Goal: Information Seeking & Learning: Learn about a topic

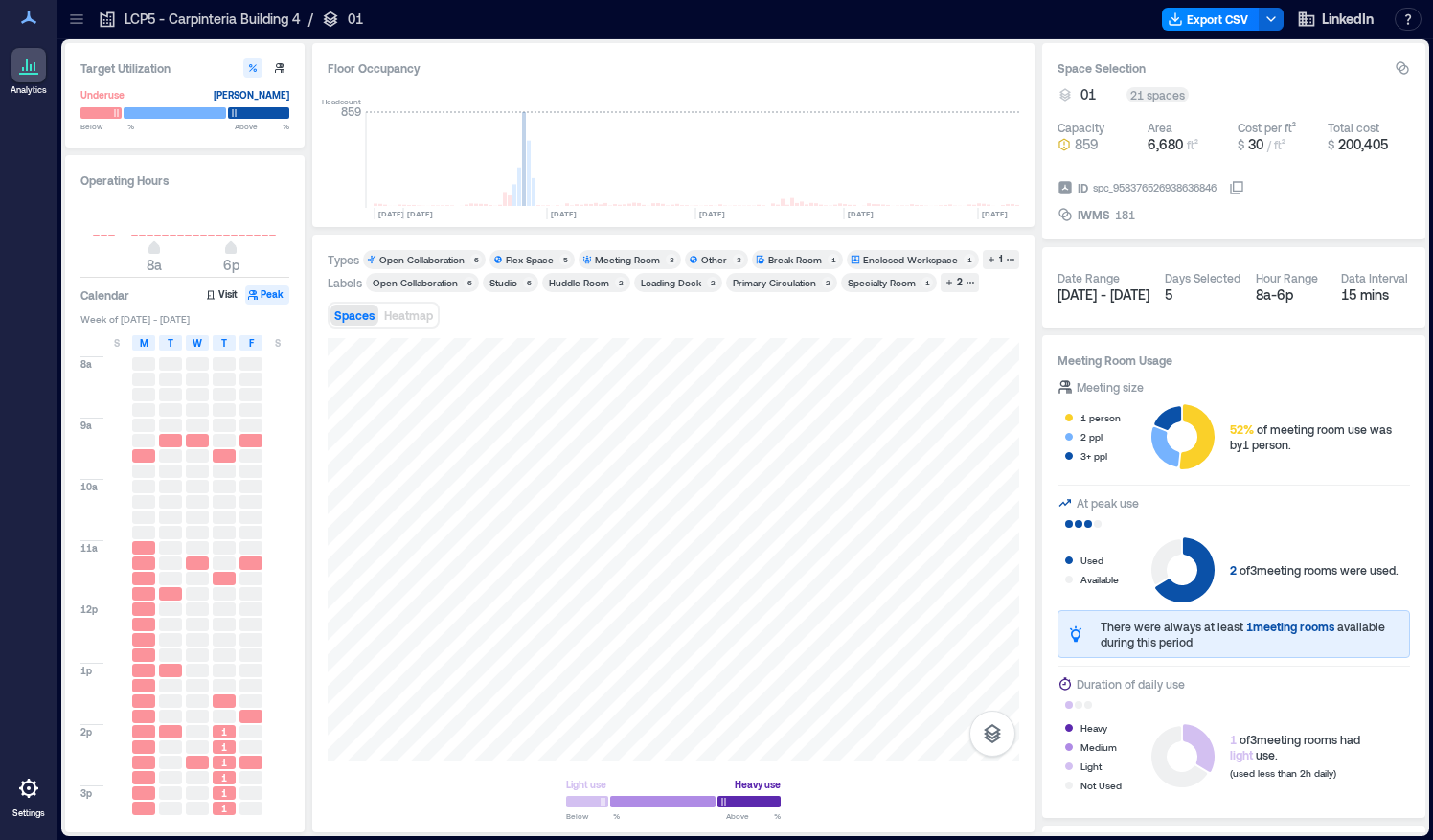
scroll to position [0, 4229]
click at [75, 17] on icon at bounding box center [76, 19] width 19 height 19
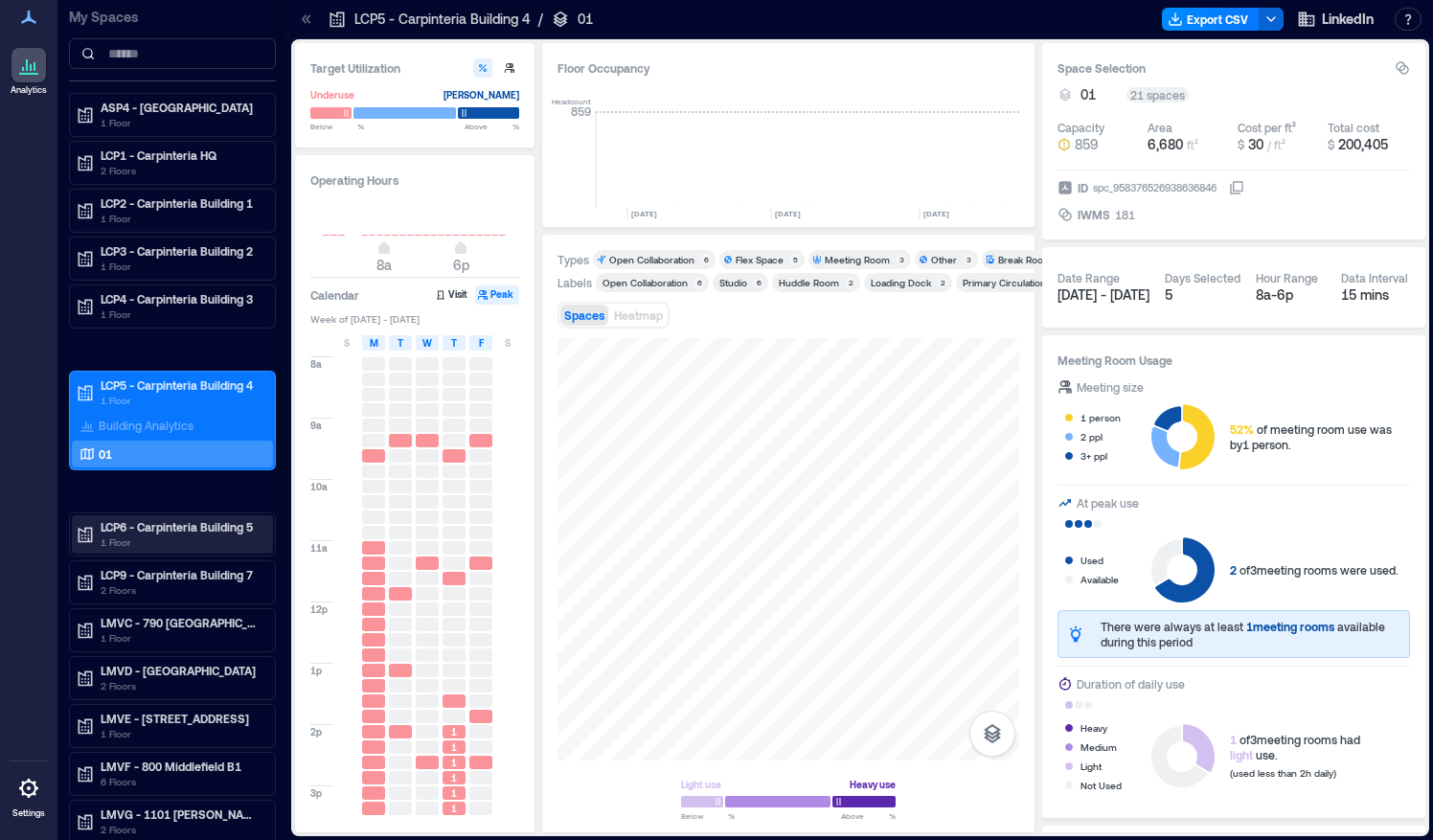
click at [154, 521] on p "LCP6 - Carpinteria Building 5" at bounding box center [181, 526] width 161 height 15
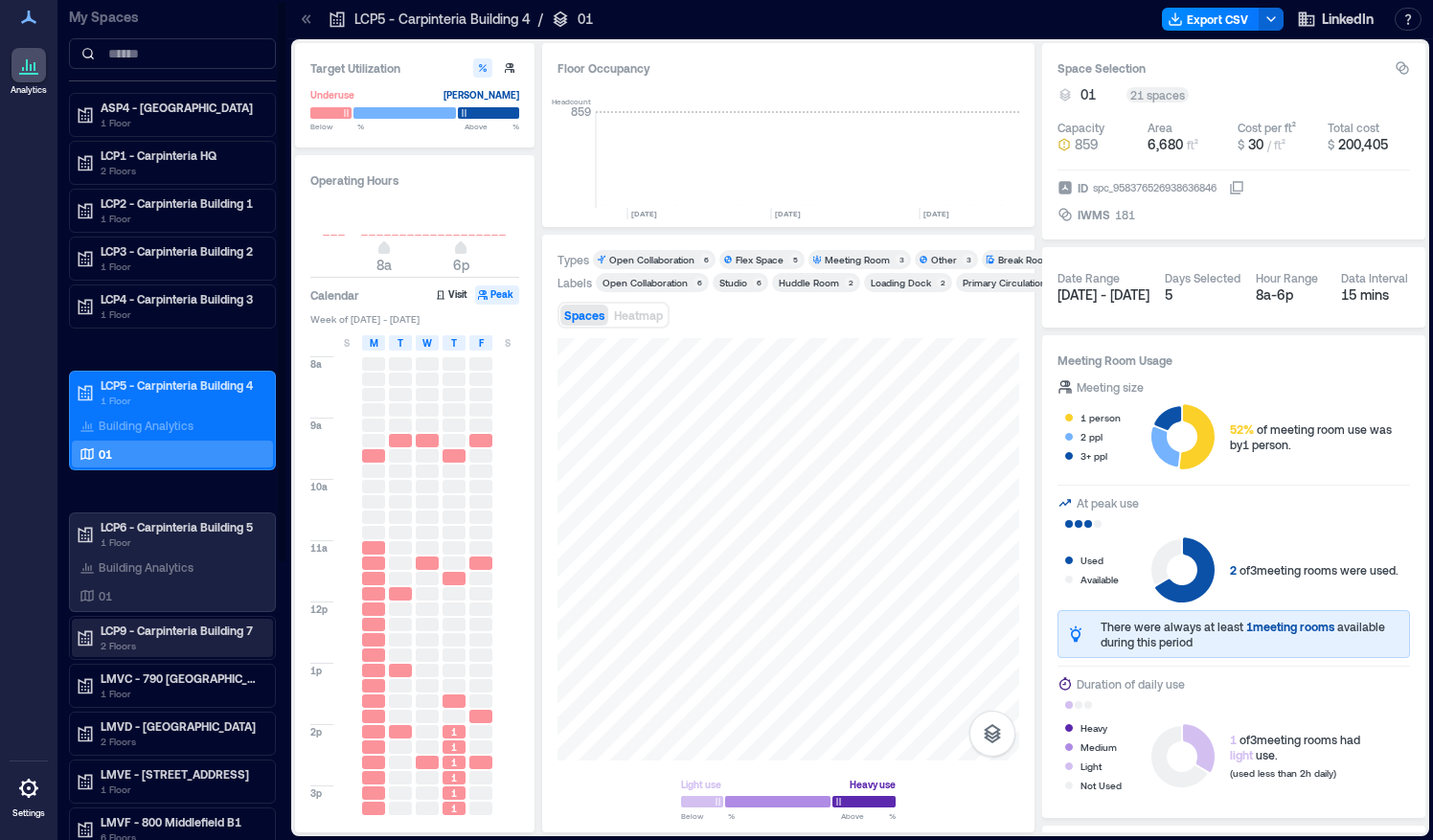
click at [144, 629] on p "LCP9 - Carpinteria Building 7" at bounding box center [181, 630] width 161 height 15
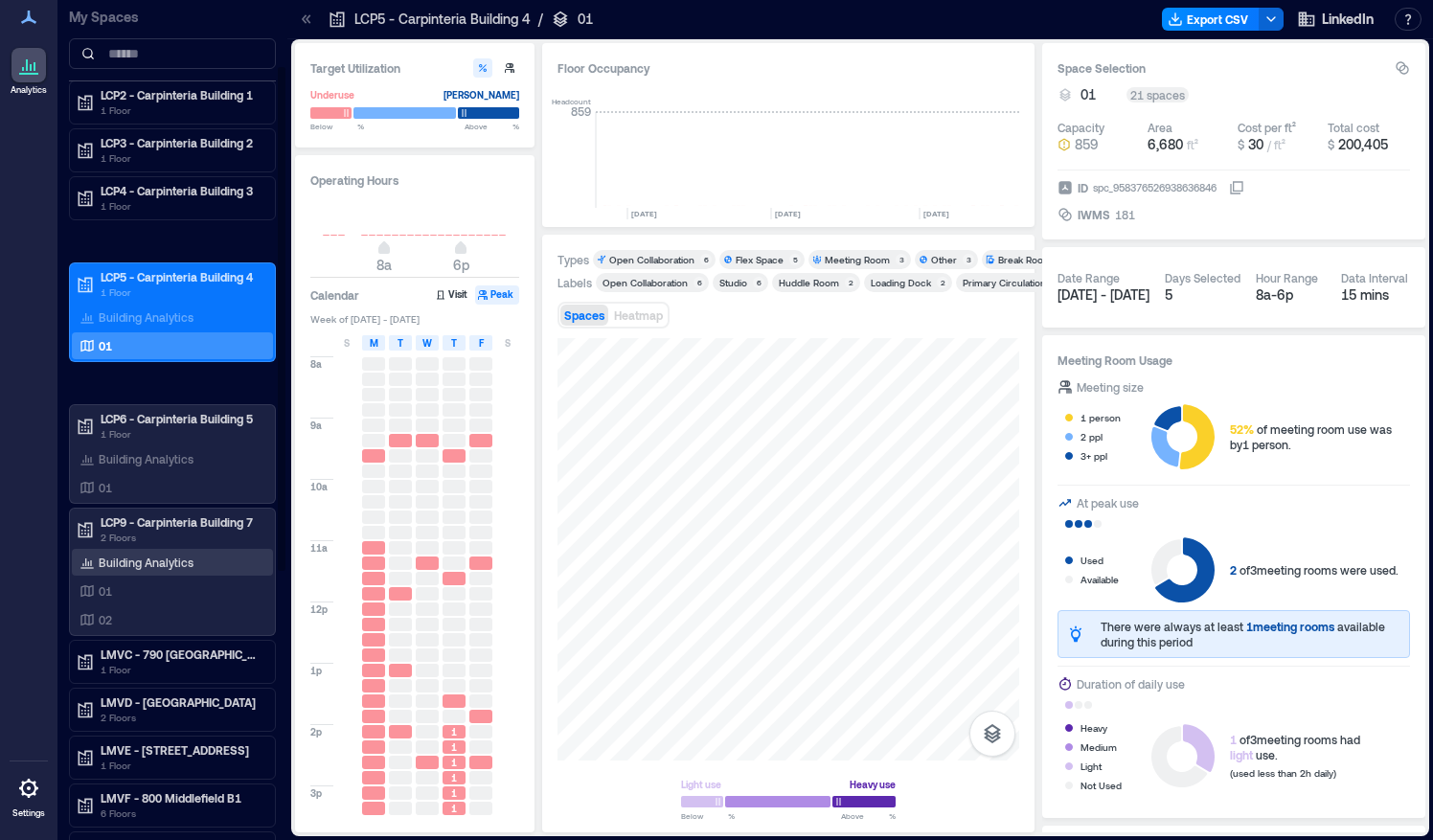
scroll to position [0, 0]
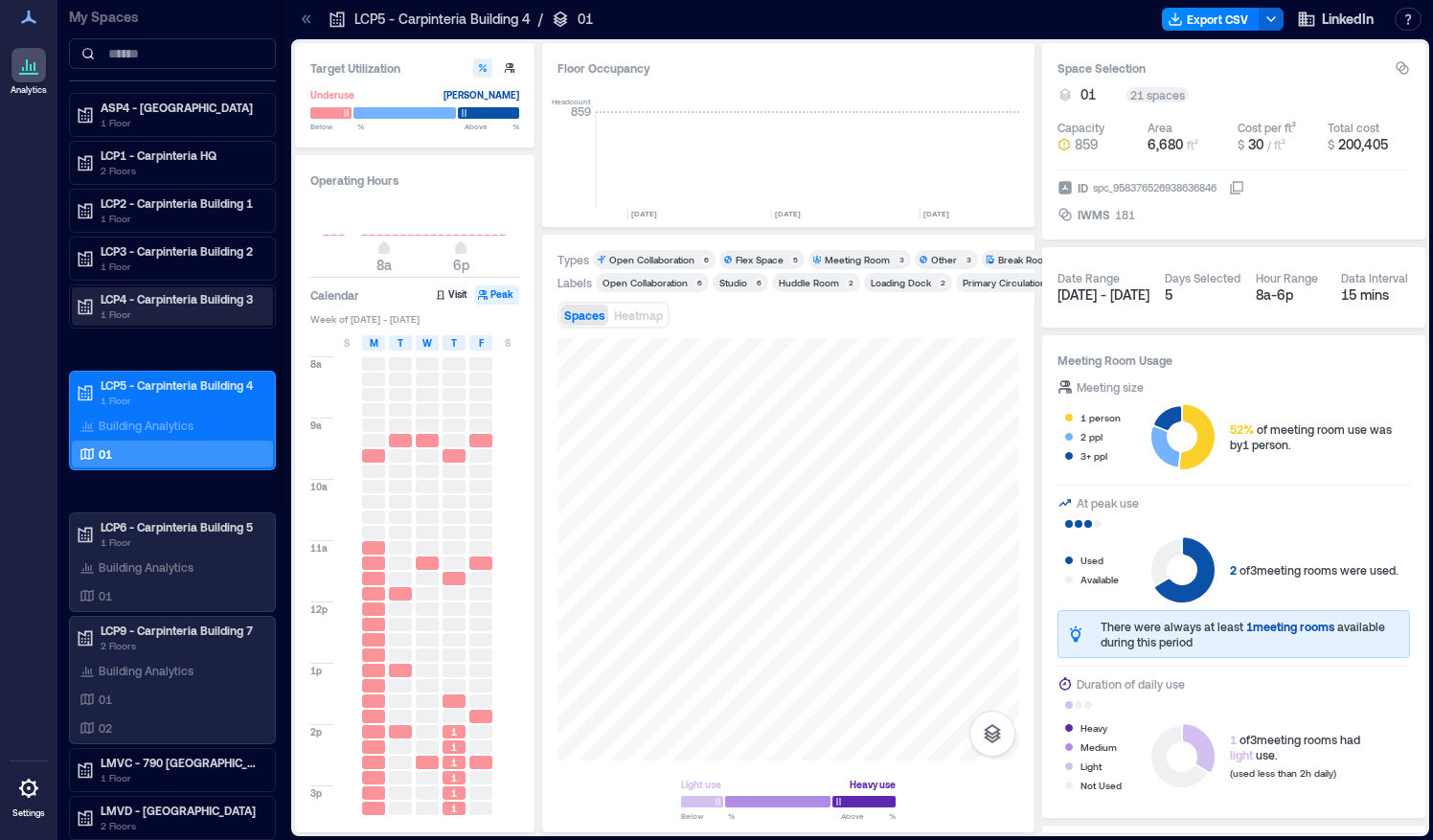
click at [165, 300] on p "LCP4 - Carpinteria Building 3" at bounding box center [181, 298] width 161 height 15
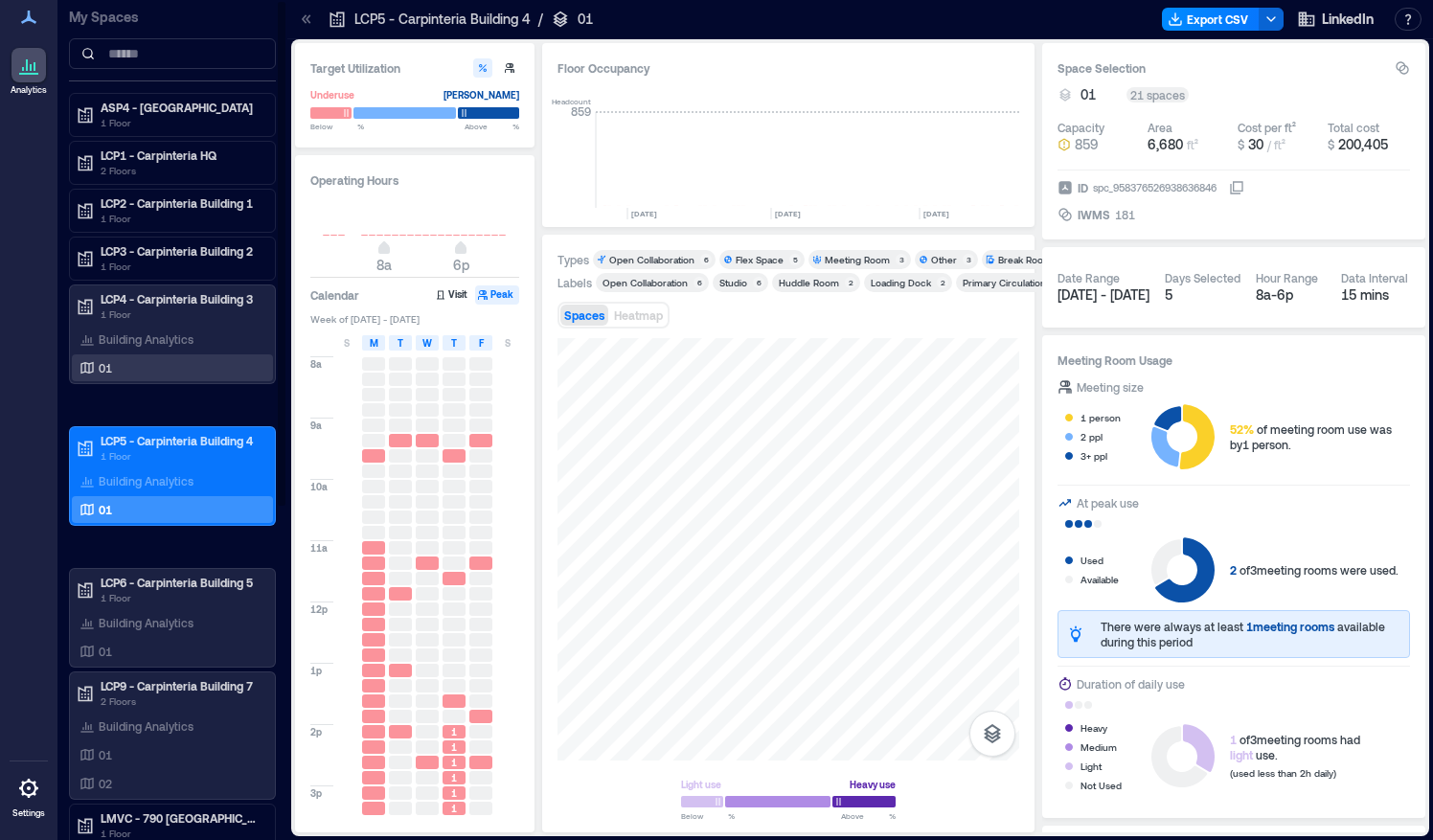
click at [142, 358] on div "01" at bounding box center [168, 367] width 186 height 19
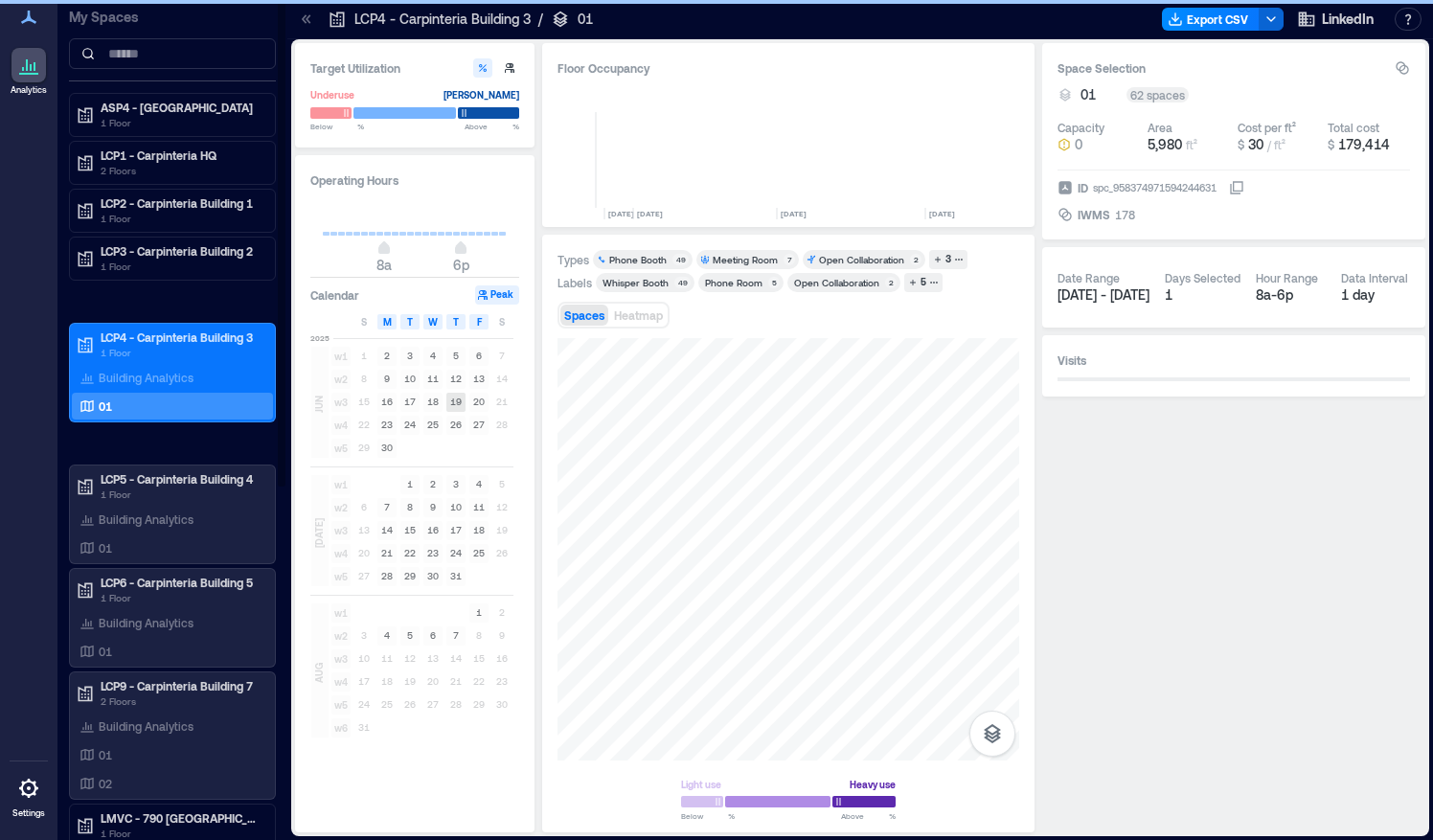
scroll to position [0, 4459]
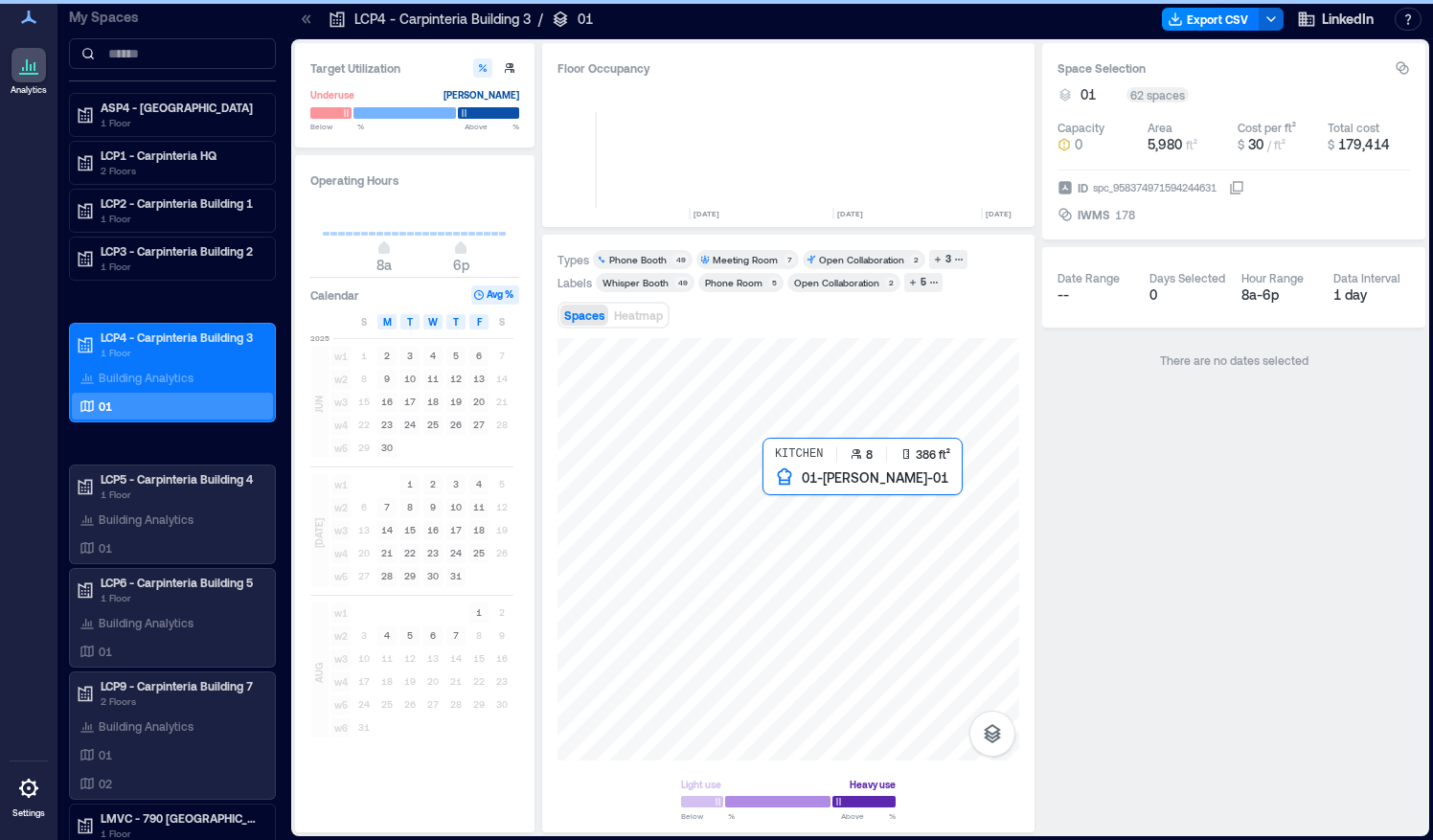
click at [784, 497] on div at bounding box center [788, 548] width 462 height 422
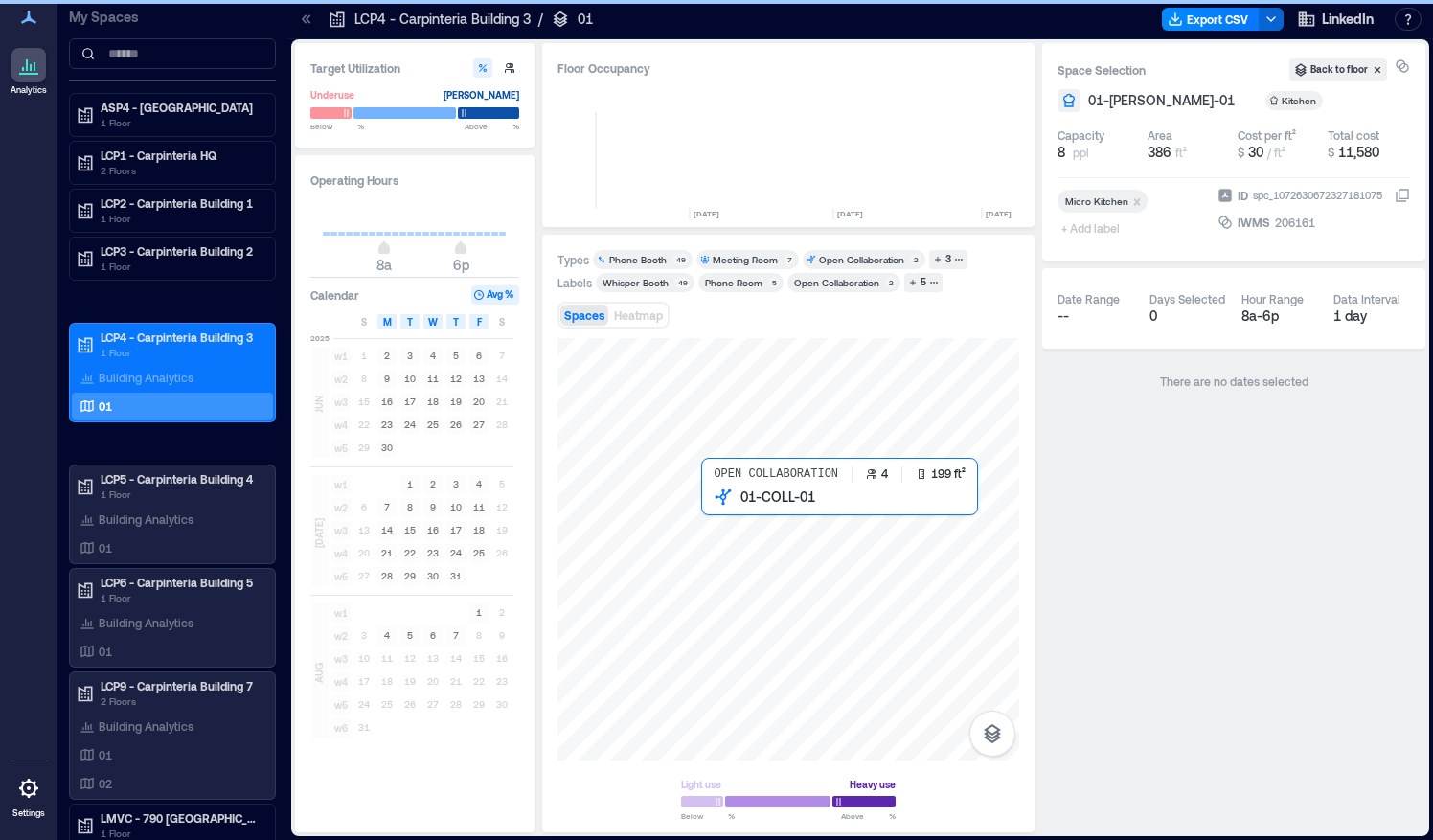
click at [852, 522] on div at bounding box center [788, 548] width 462 height 422
click at [816, 559] on div at bounding box center [788, 548] width 462 height 422
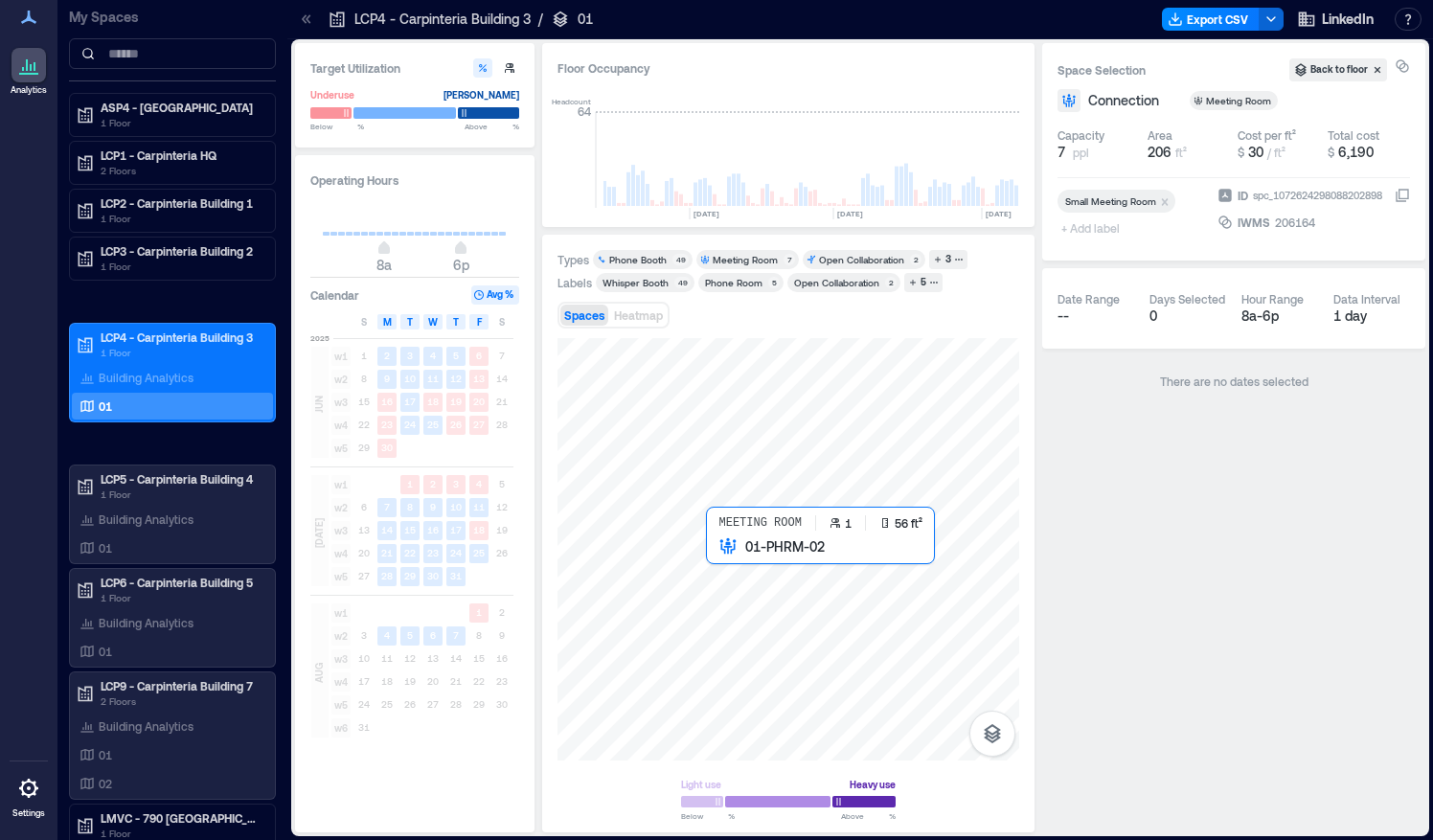
click at [718, 556] on div at bounding box center [788, 548] width 462 height 422
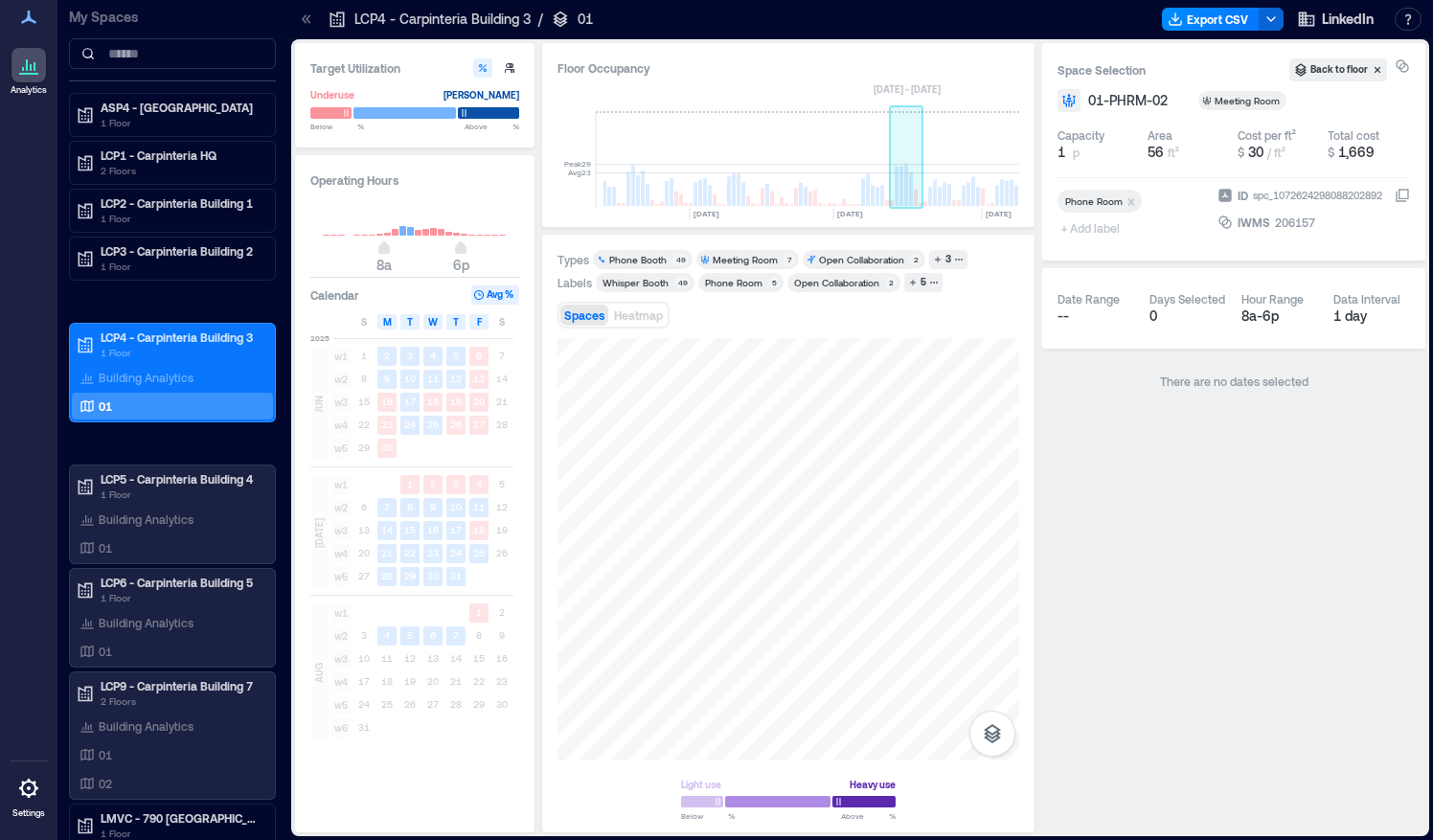
click at [904, 182] on rect at bounding box center [906, 185] width 4 height 42
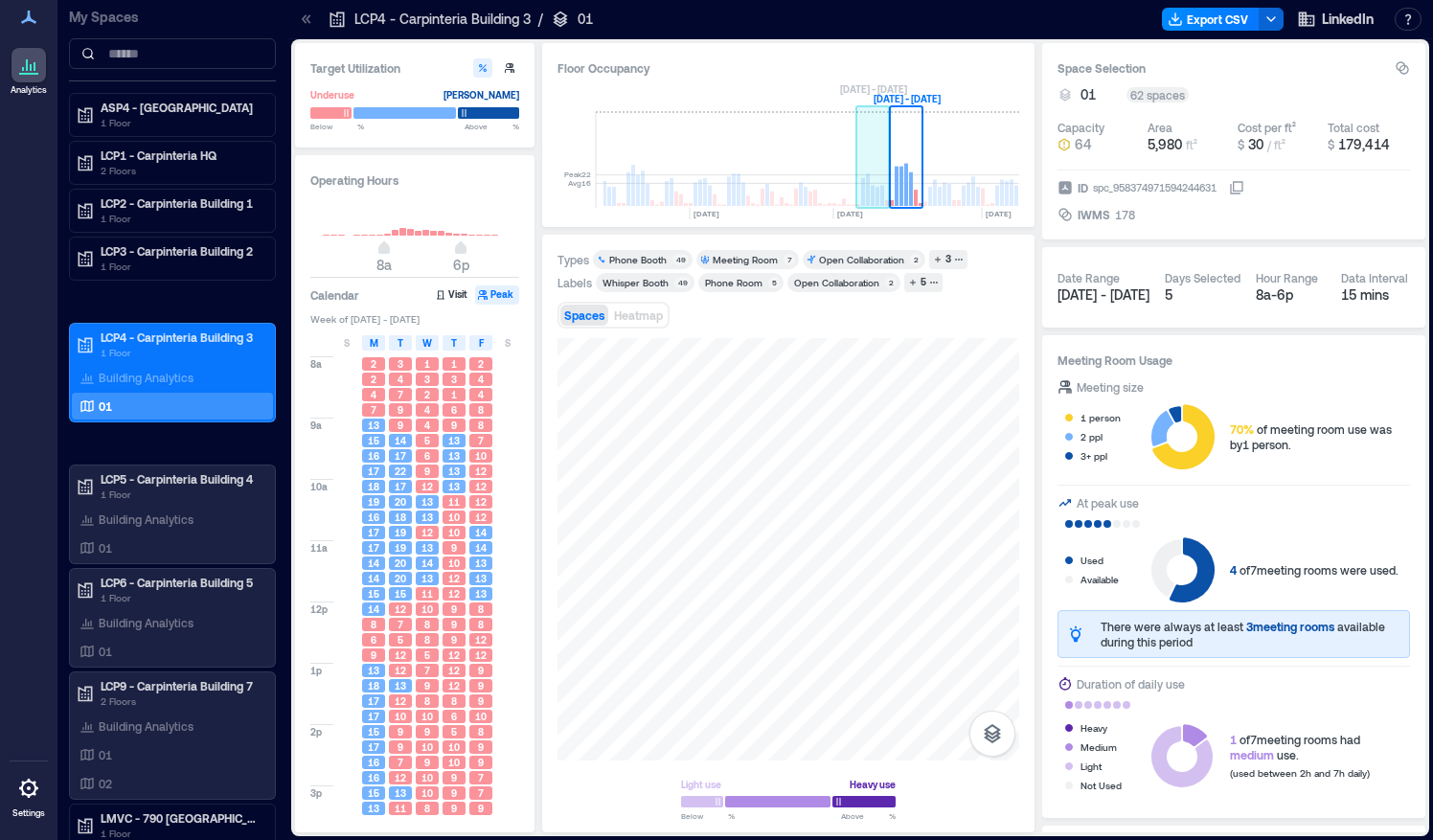
click at [876, 169] on rect at bounding box center [873, 160] width 34 height 95
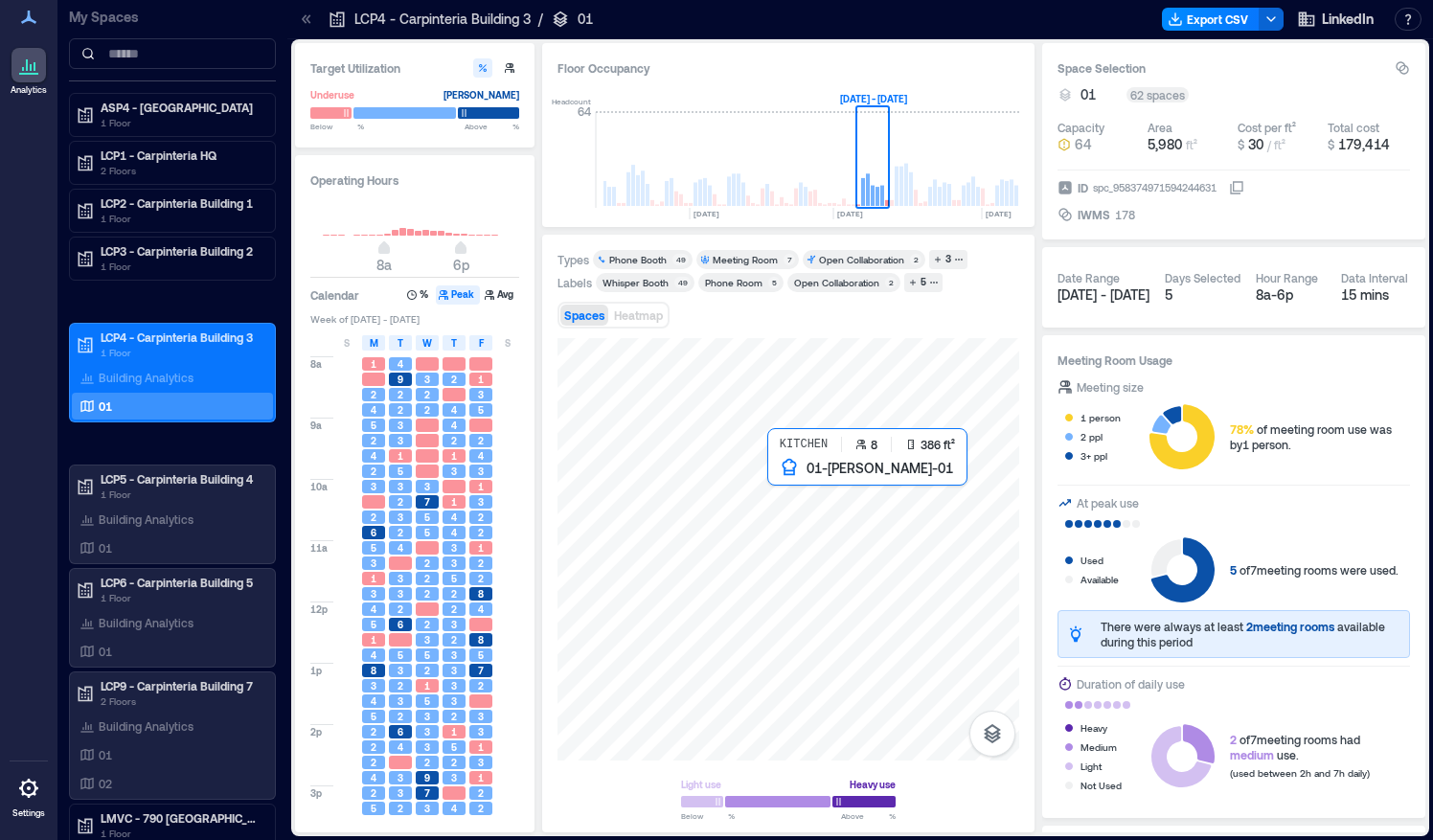
click at [807, 489] on div at bounding box center [788, 548] width 462 height 422
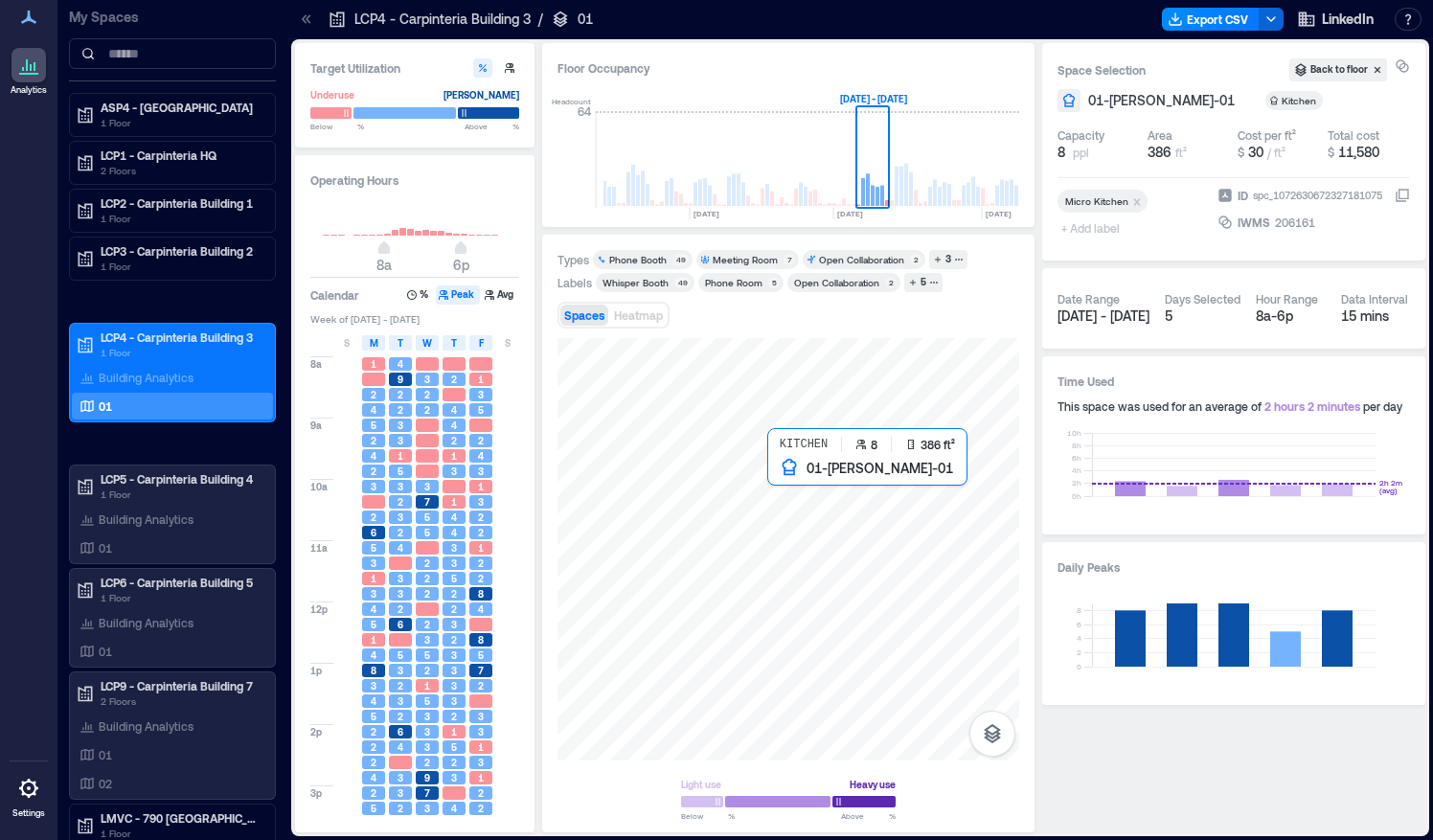
click at [800, 479] on div at bounding box center [788, 548] width 462 height 422
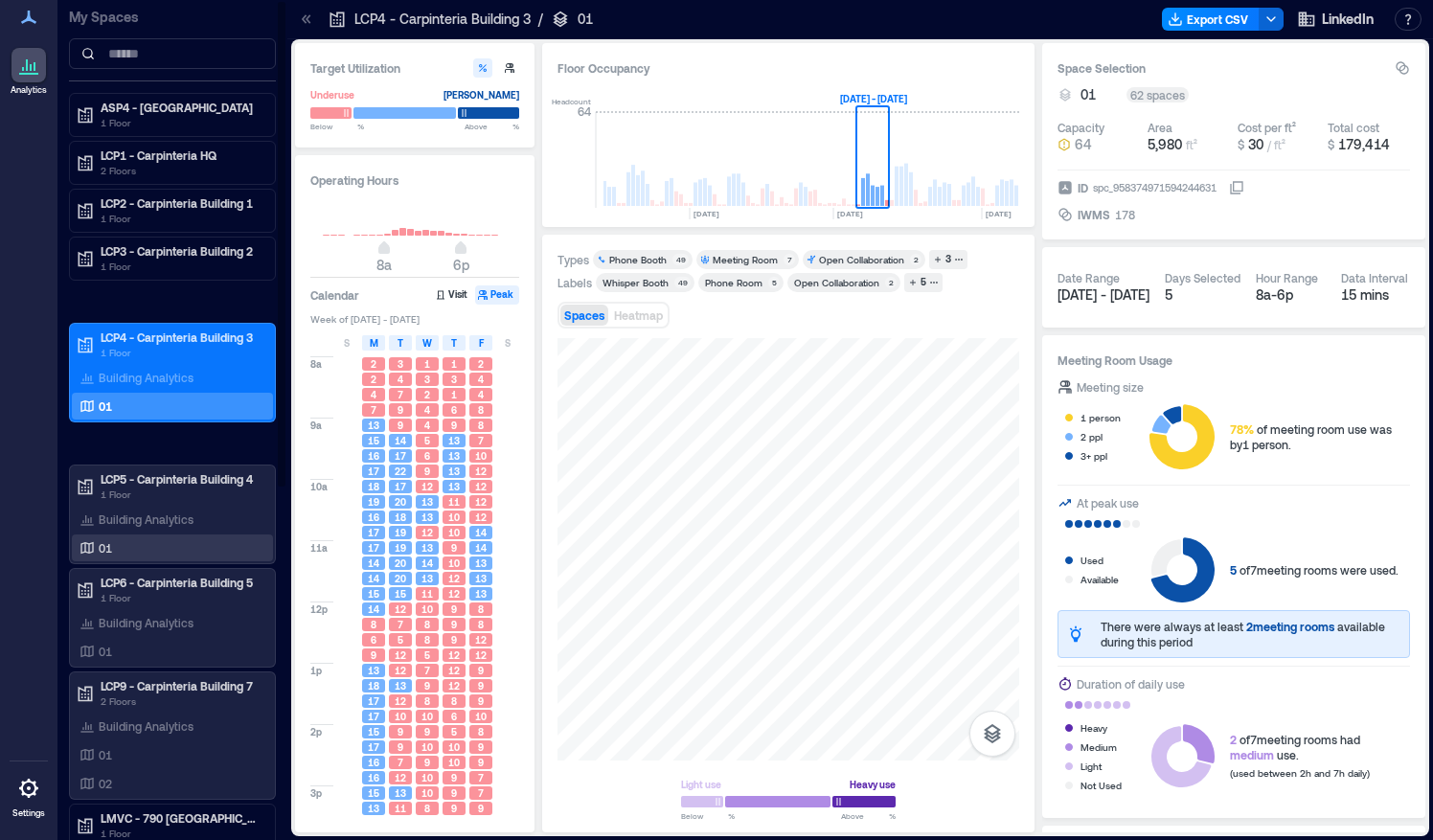
click at [122, 534] on div "01" at bounding box center [172, 547] width 202 height 27
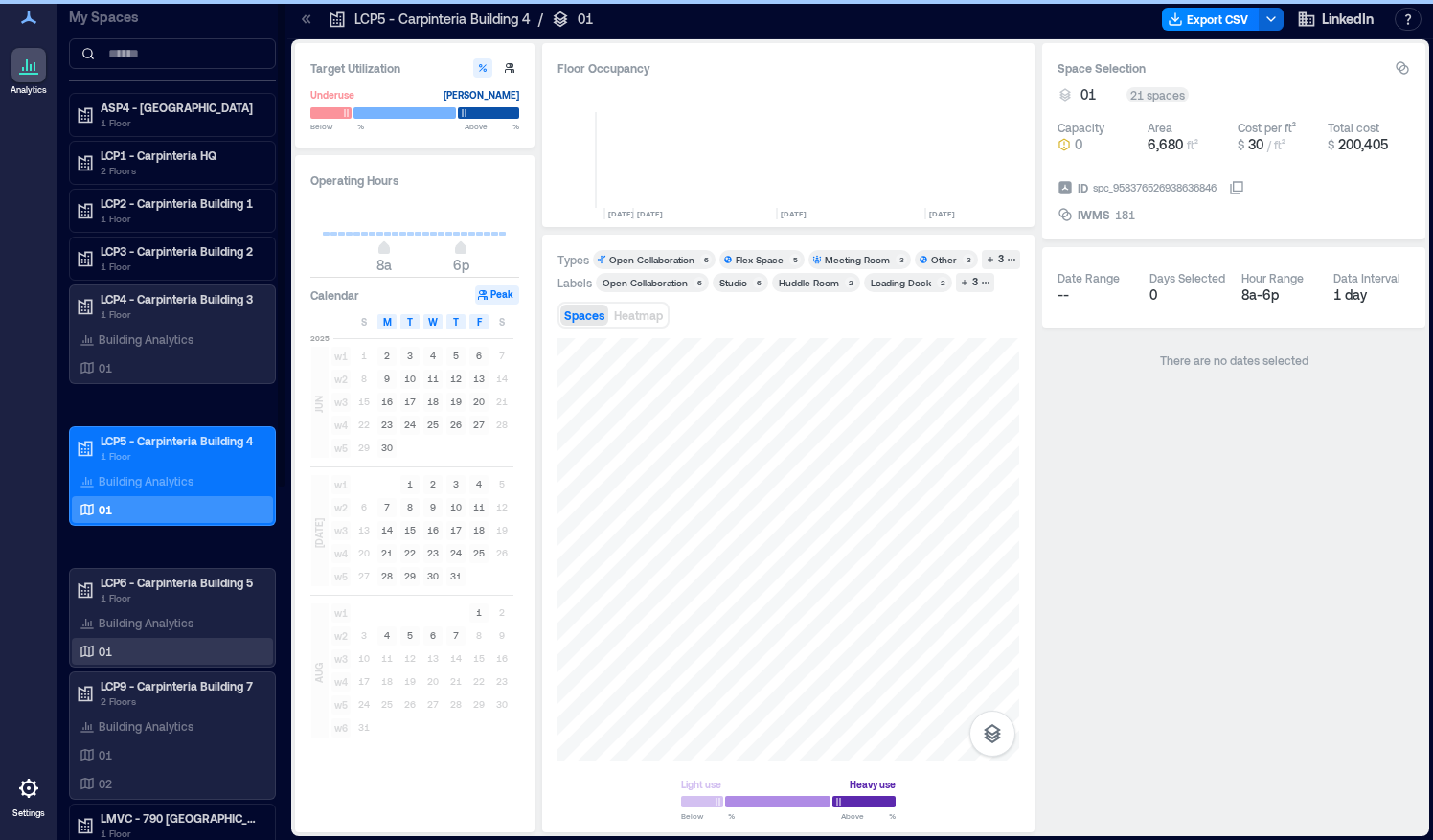
scroll to position [0, 4459]
click at [155, 651] on div "01" at bounding box center [168, 650] width 186 height 19
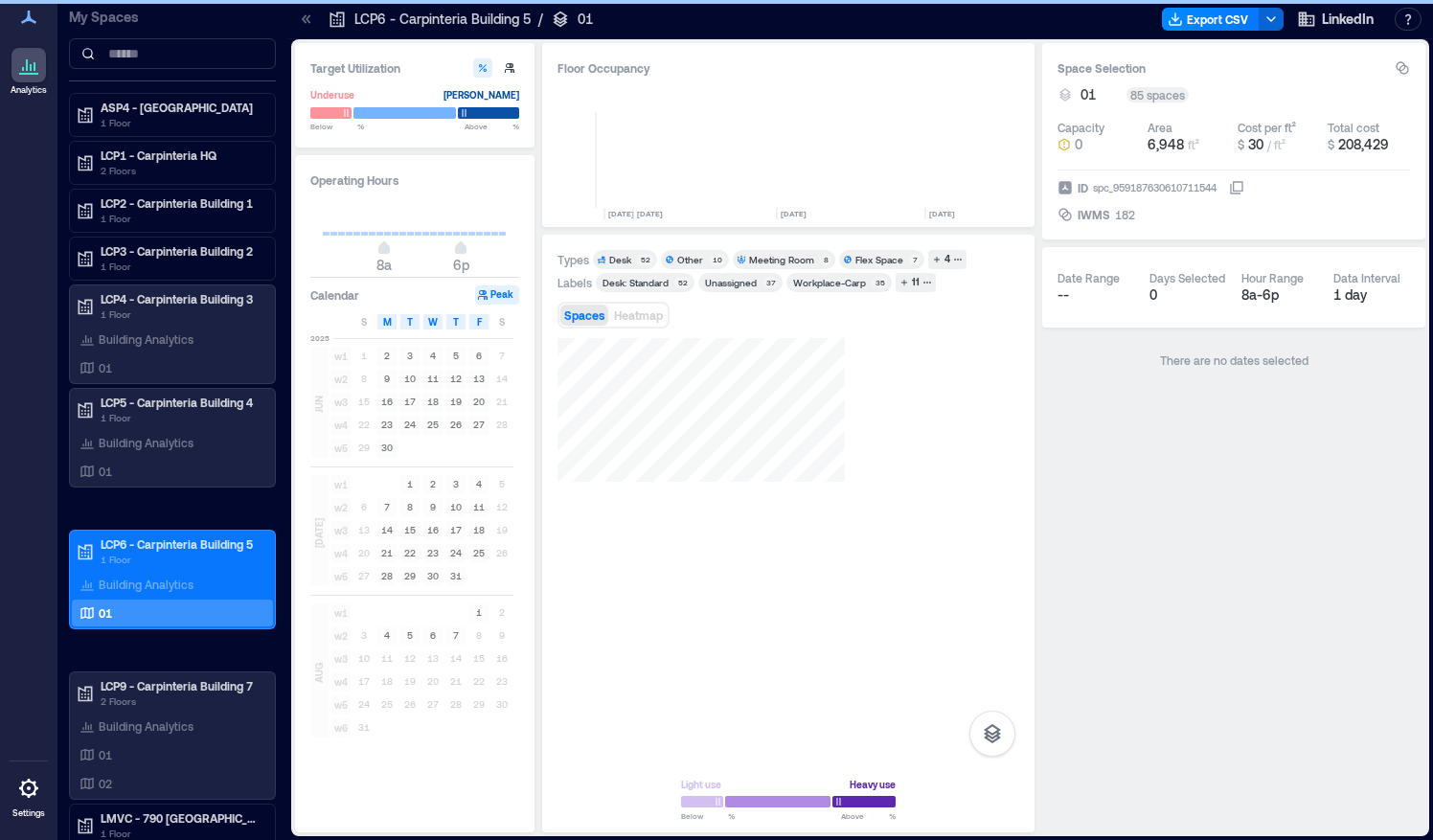
scroll to position [0, 4459]
click at [728, 593] on div at bounding box center [788, 548] width 462 height 422
click at [313, 241] on div "8a 6p" at bounding box center [414, 233] width 209 height 71
click at [323, 237] on div "8a 6p" at bounding box center [414, 252] width 184 height 34
click at [337, 236] on span "8a 6p" at bounding box center [414, 249] width 184 height 29
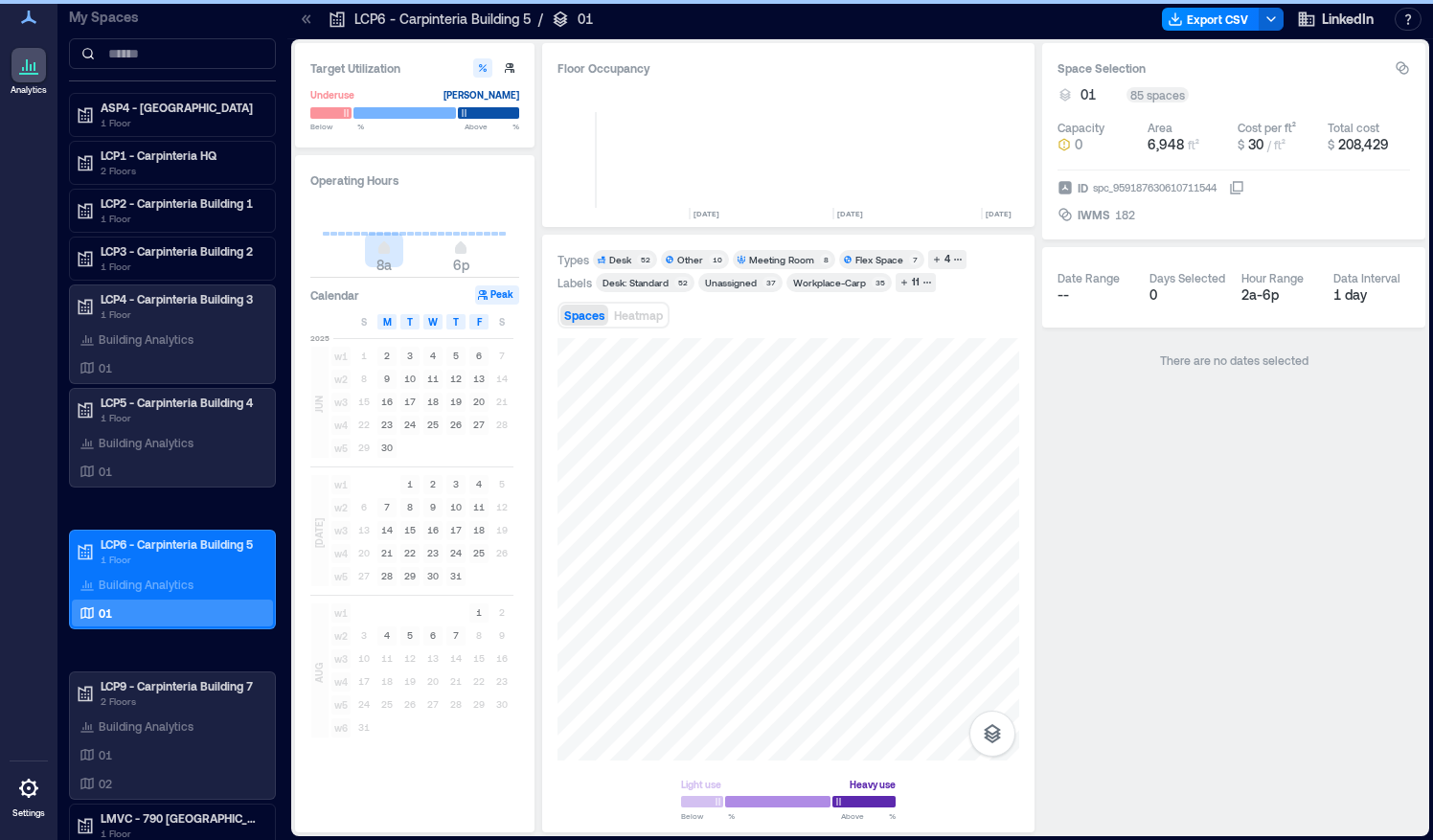
click at [325, 238] on div "8a 6p" at bounding box center [414, 252] width 184 height 34
type input "*"
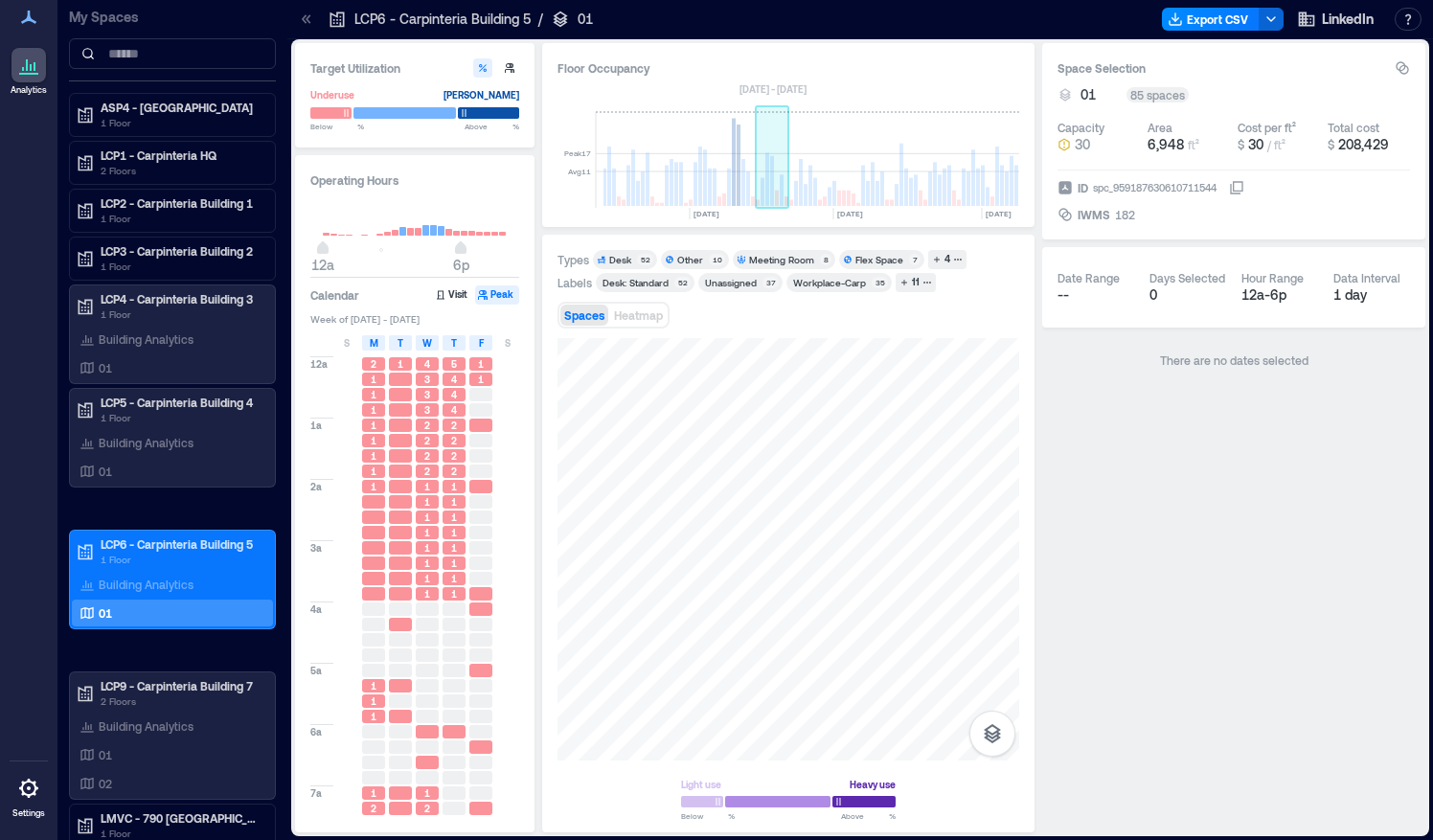
click at [770, 196] on rect at bounding box center [772, 181] width 4 height 50
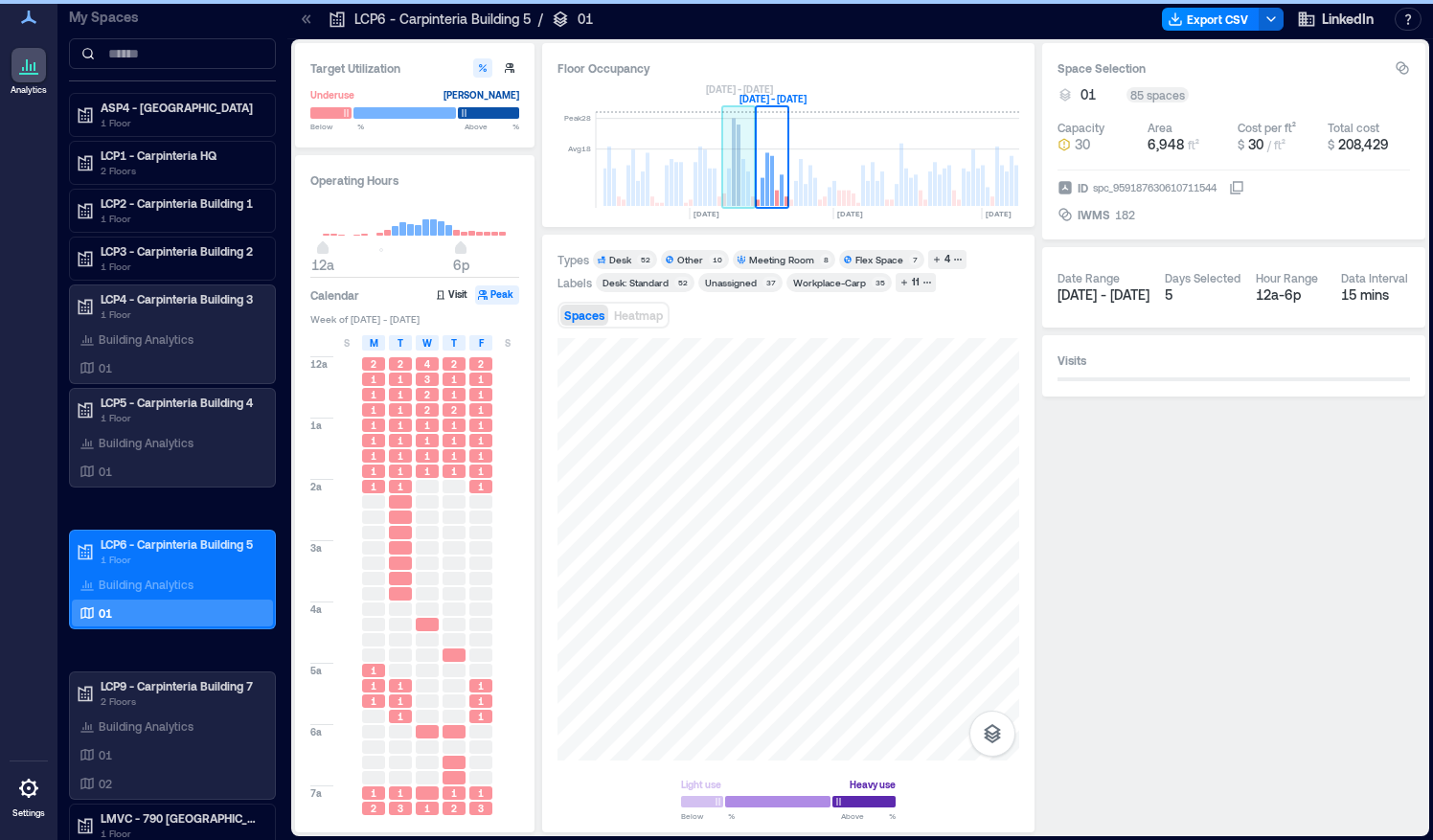
scroll to position [0, 4420]
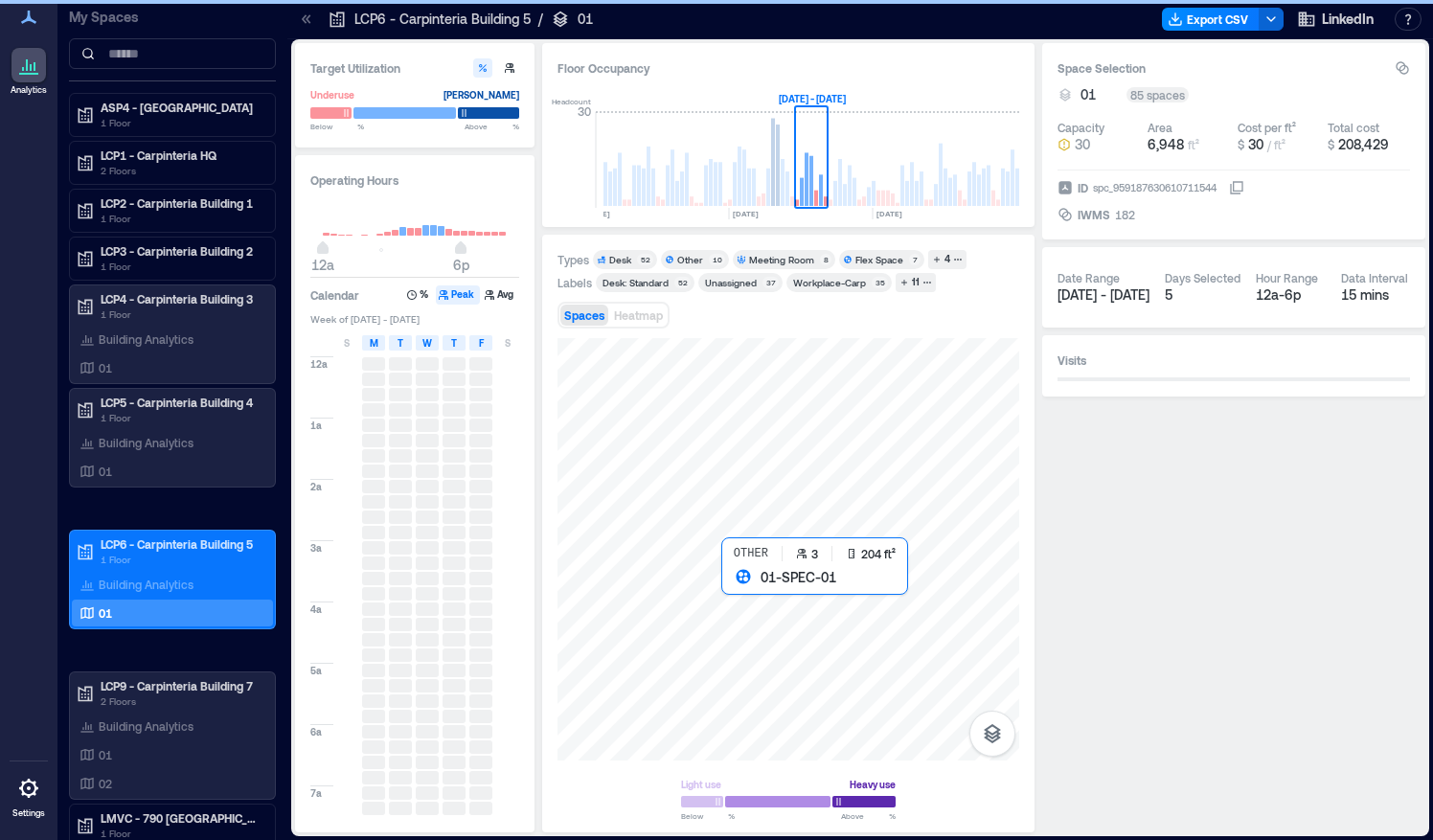
click at [729, 592] on div at bounding box center [788, 548] width 462 height 422
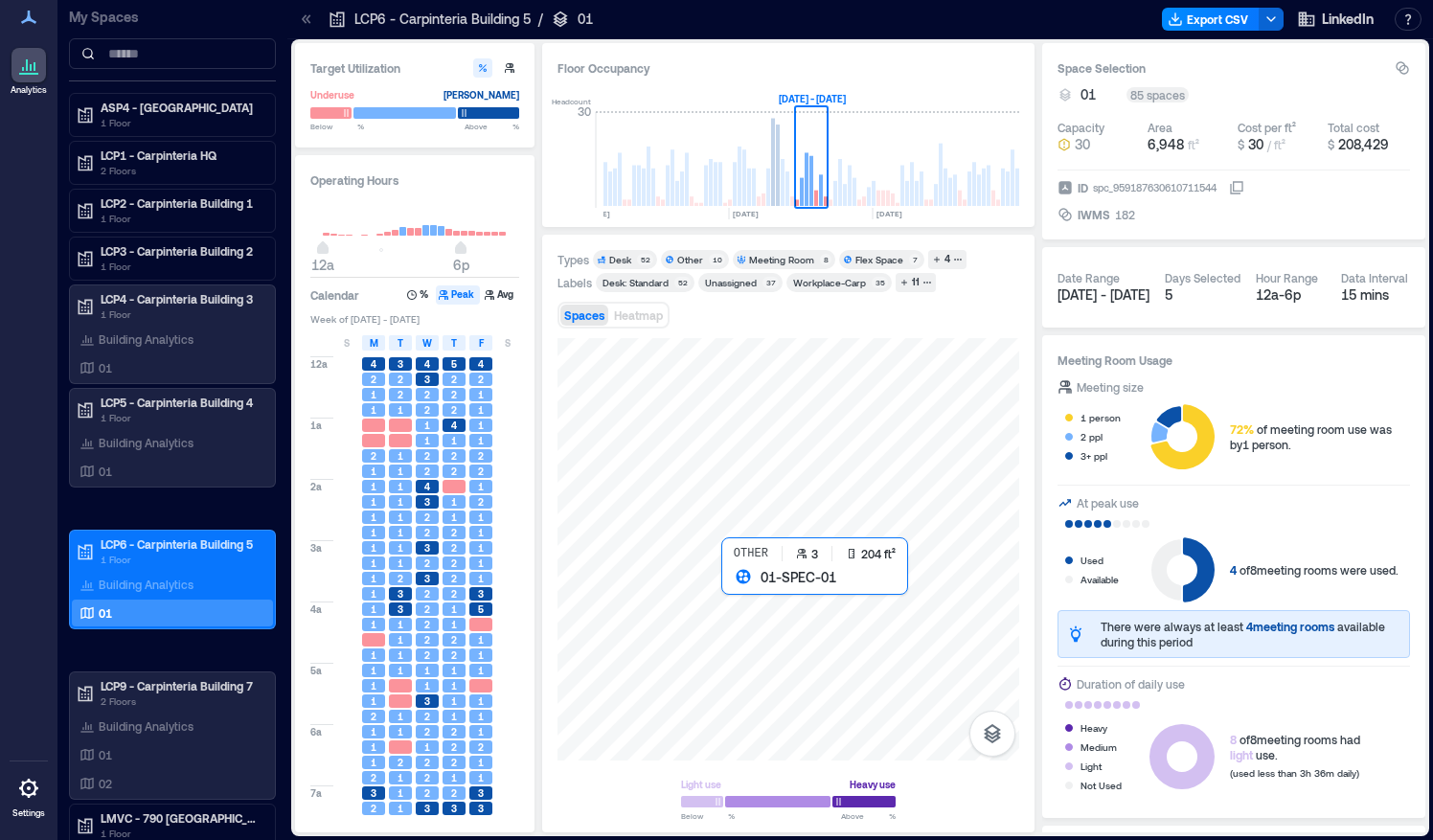
drag, startPoint x: 970, startPoint y: 586, endPoint x: 737, endPoint y: 592, distance: 233.1
click at [737, 592] on div at bounding box center [788, 548] width 462 height 422
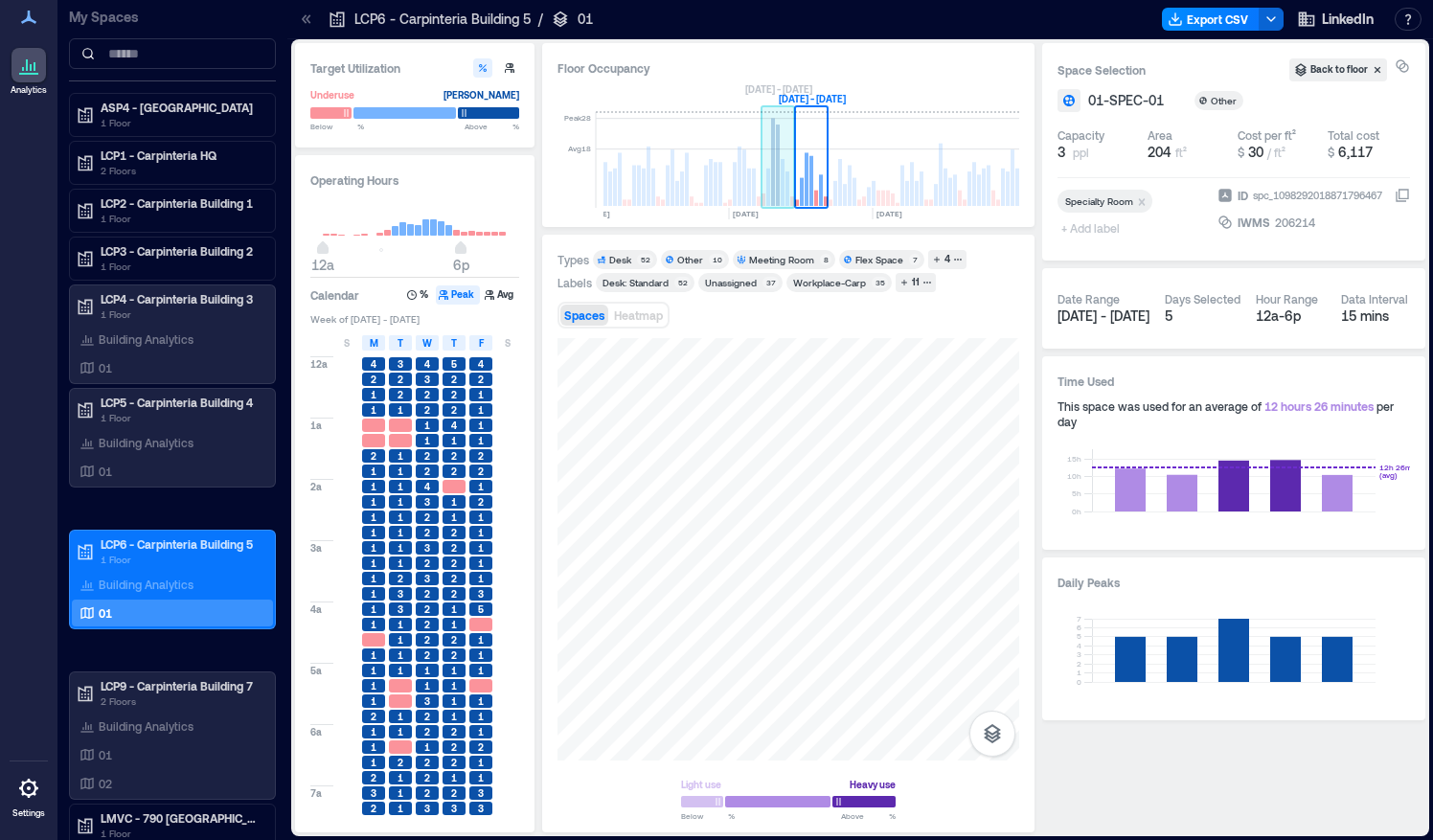
click at [776, 170] on rect at bounding box center [778, 165] width 4 height 81
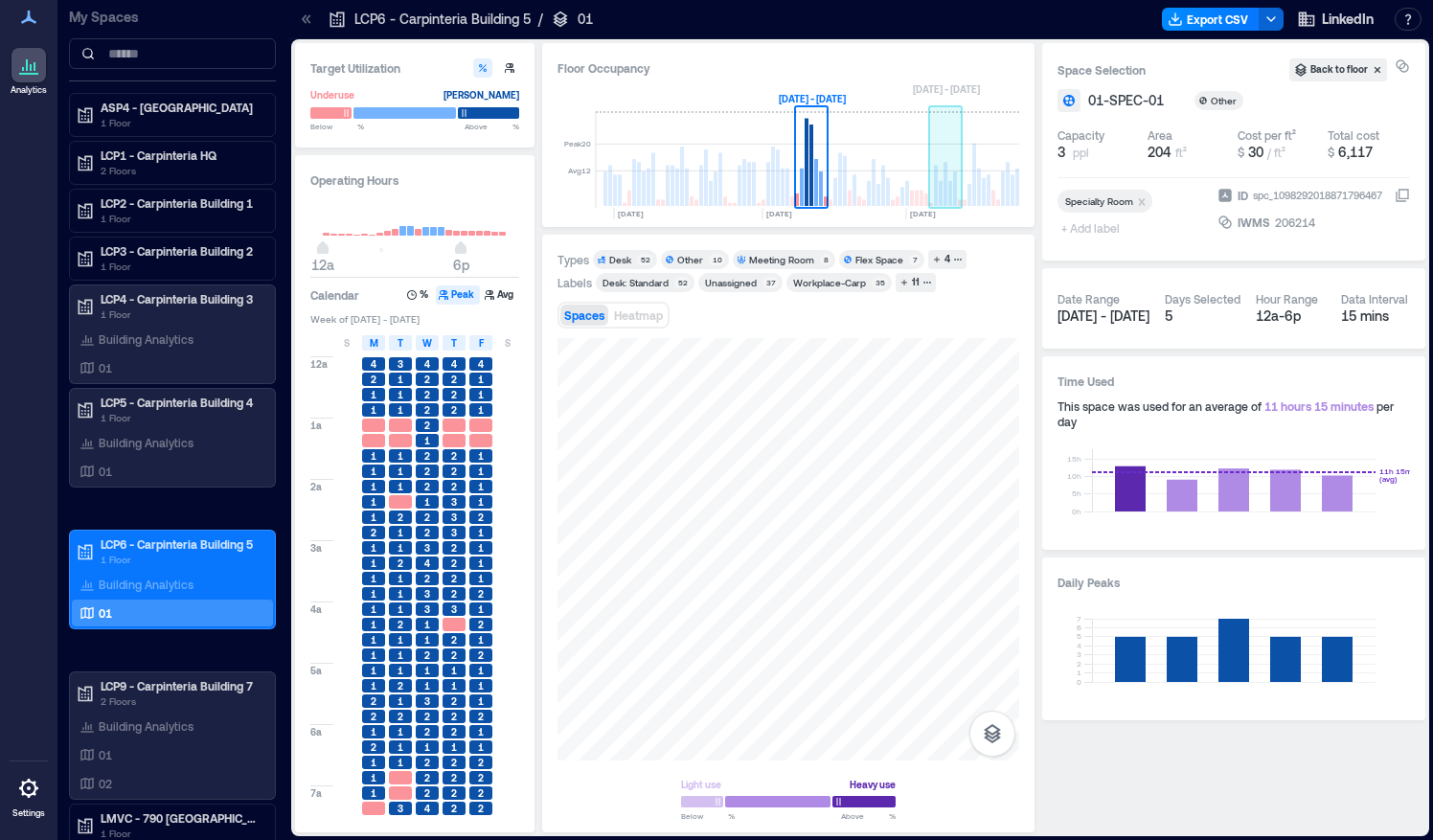
click at [986, 188] on rect at bounding box center [988, 191] width 4 height 32
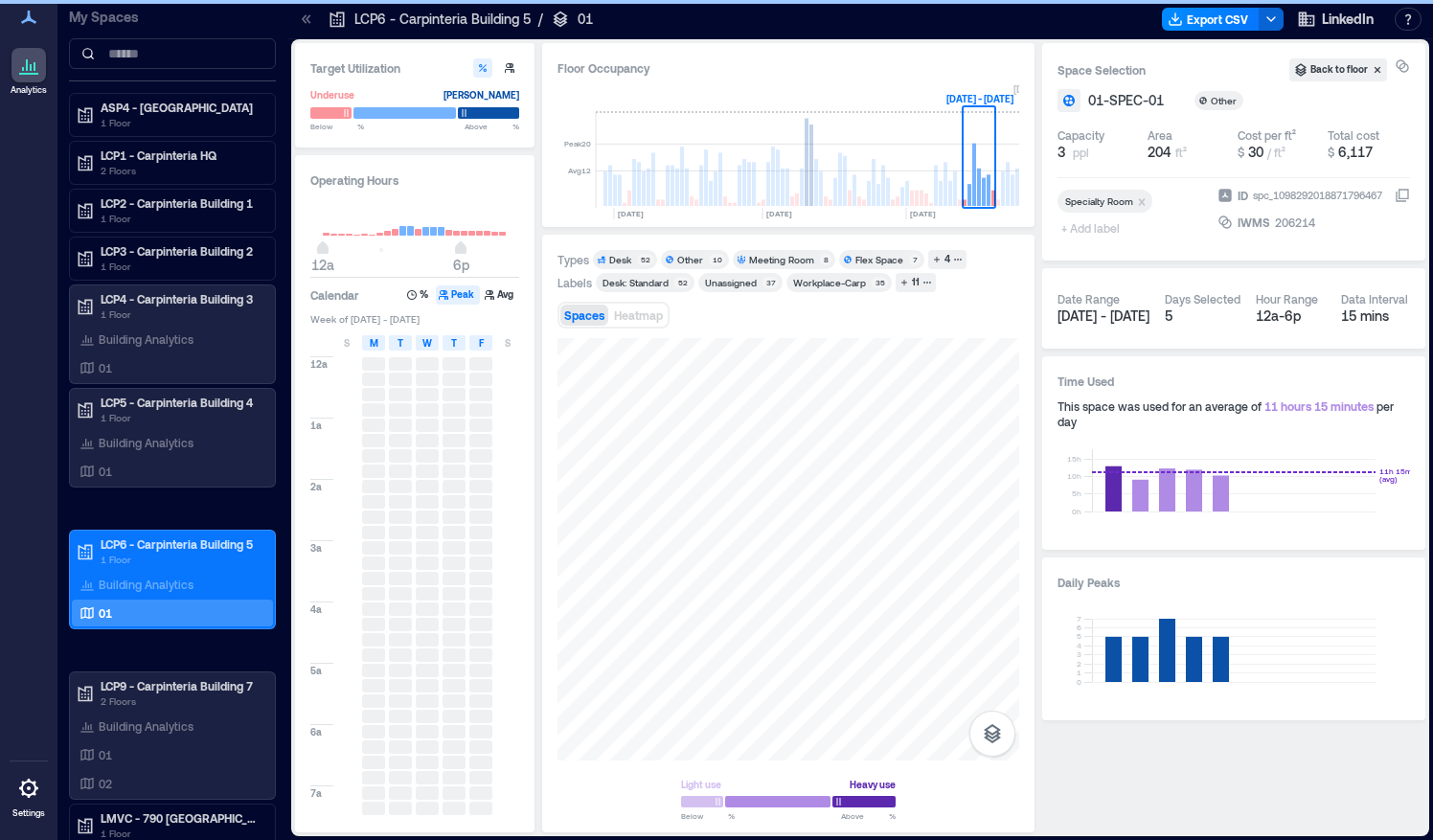
scroll to position [0, 4459]
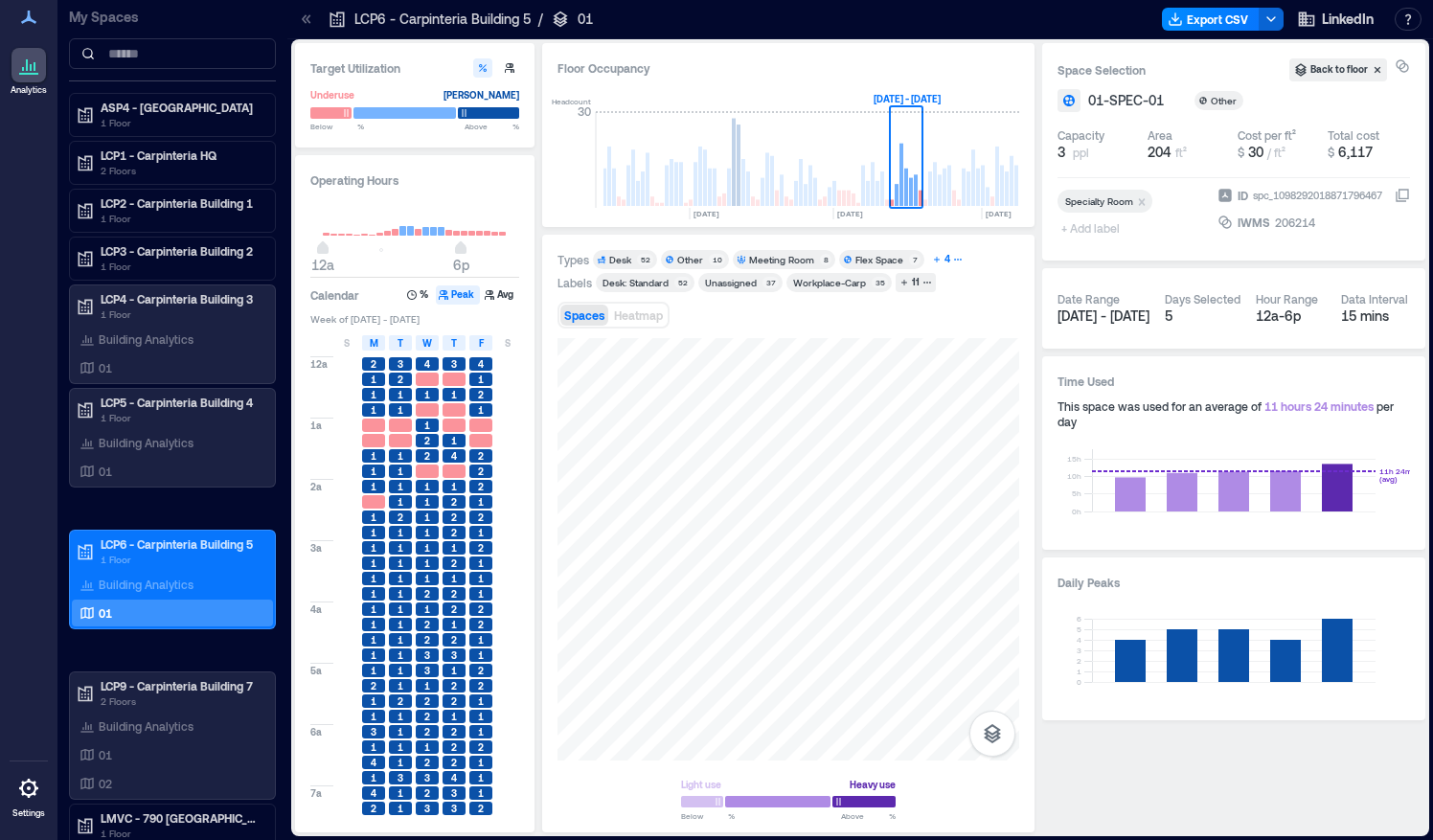
click at [944, 253] on div "4" at bounding box center [947, 259] width 12 height 17
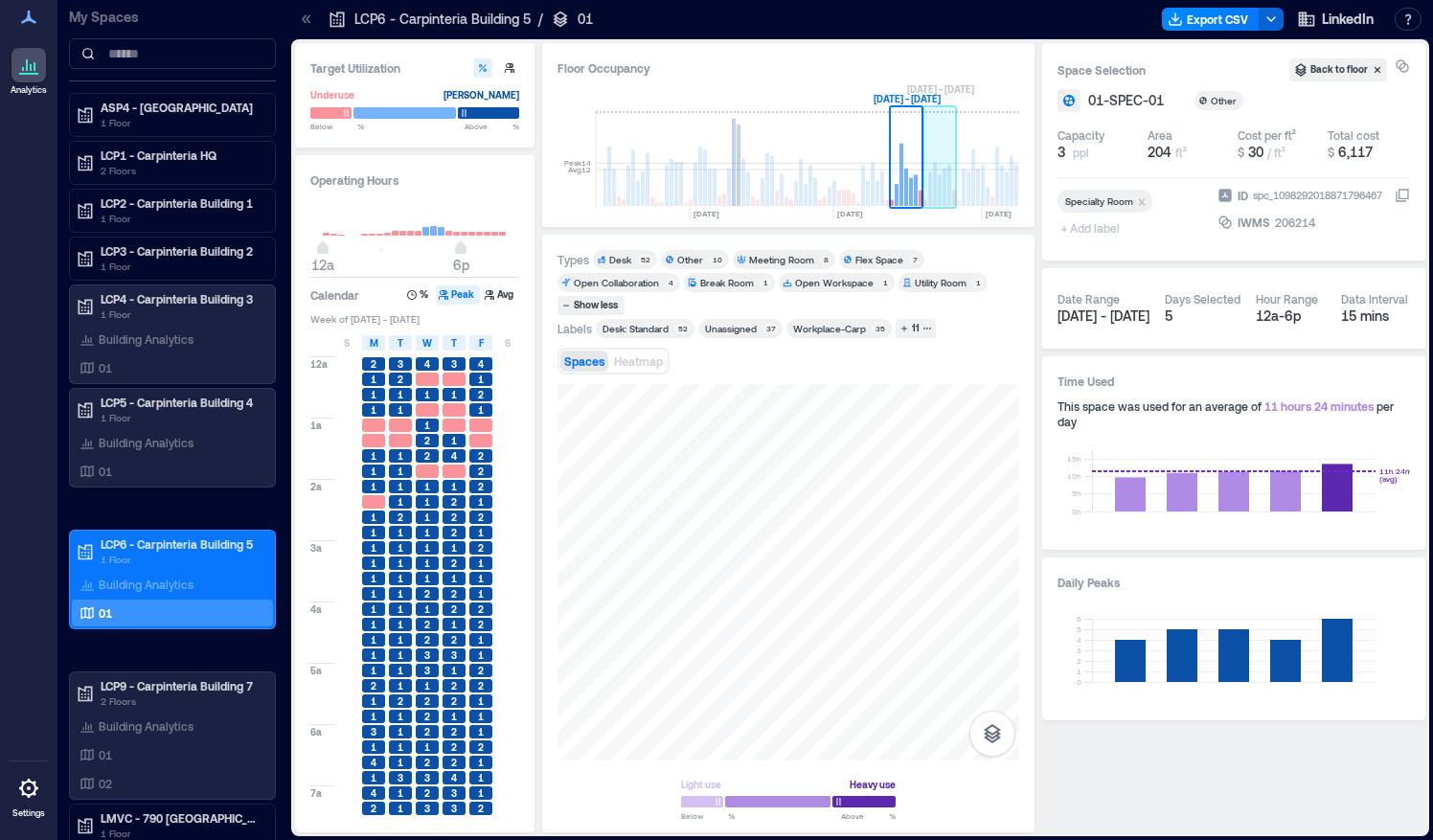
click at [950, 181] on rect at bounding box center [949, 186] width 4 height 41
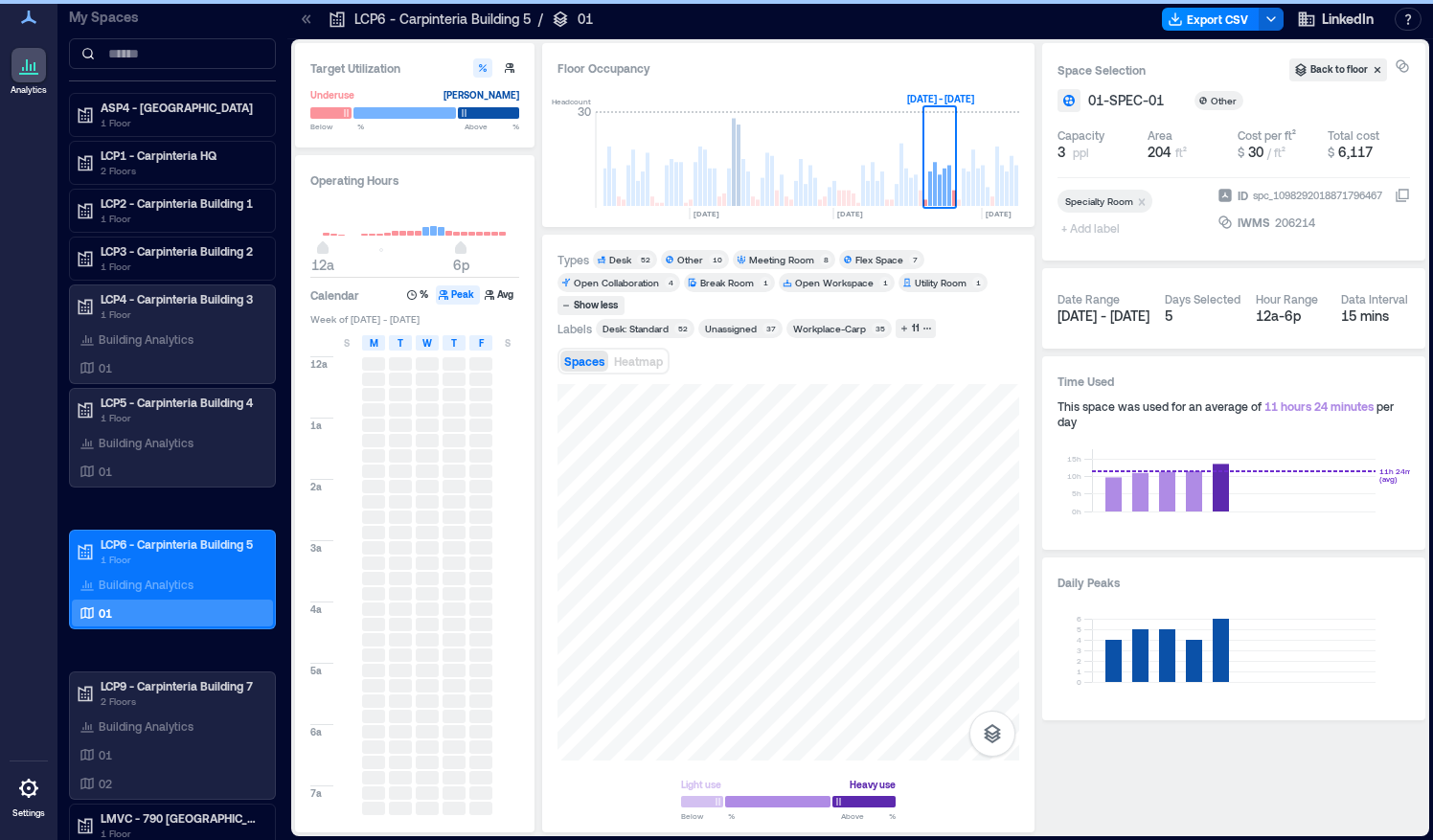
click at [853, 419] on div "Types Desk 52 Other 10 Meeting Room 8 Flex Space 7 Open Collaboration 4 Break R…" at bounding box center [788, 534] width 462 height 568
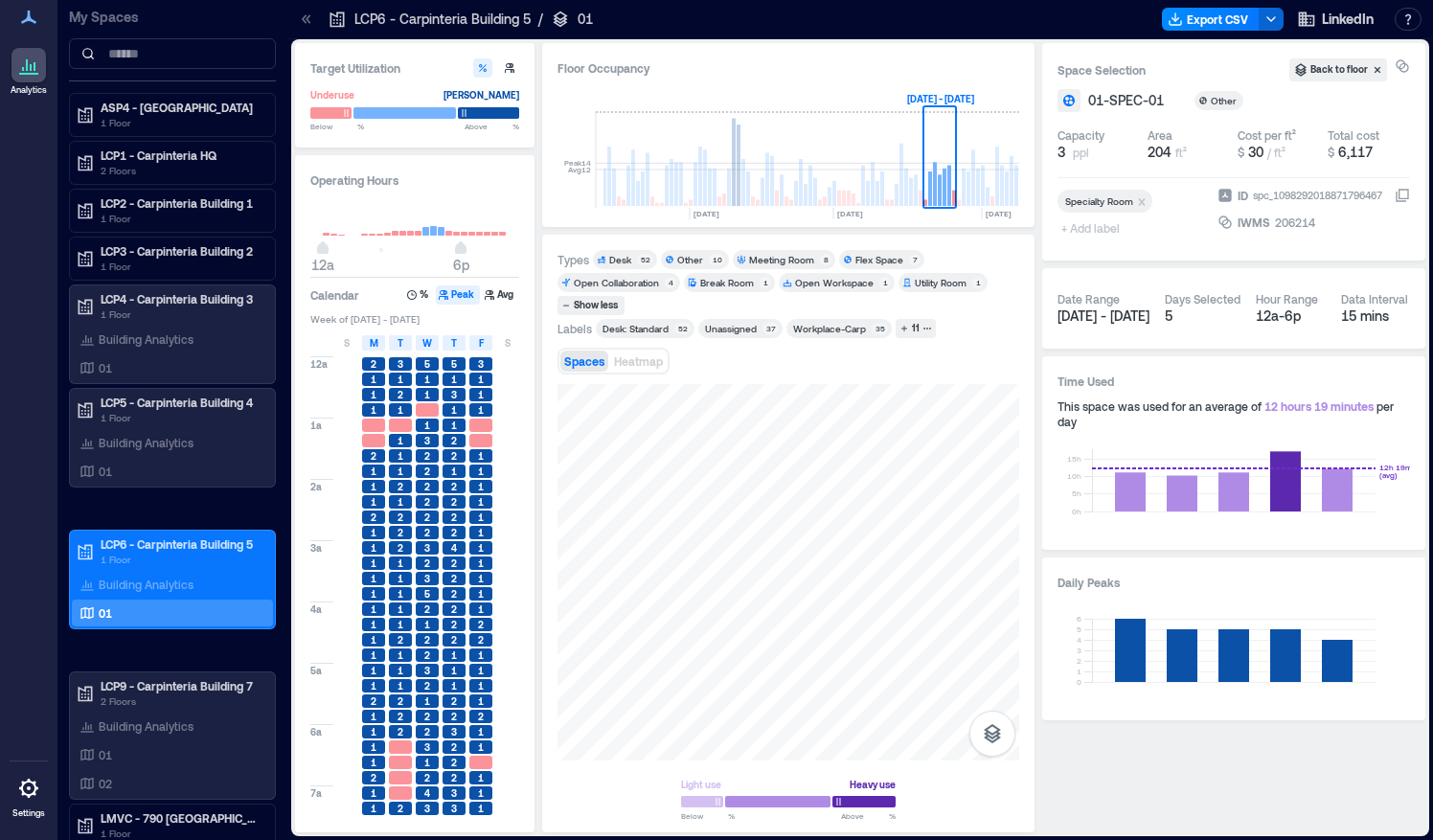
click at [1002, 182] on rect at bounding box center [1002, 186] width 4 height 41
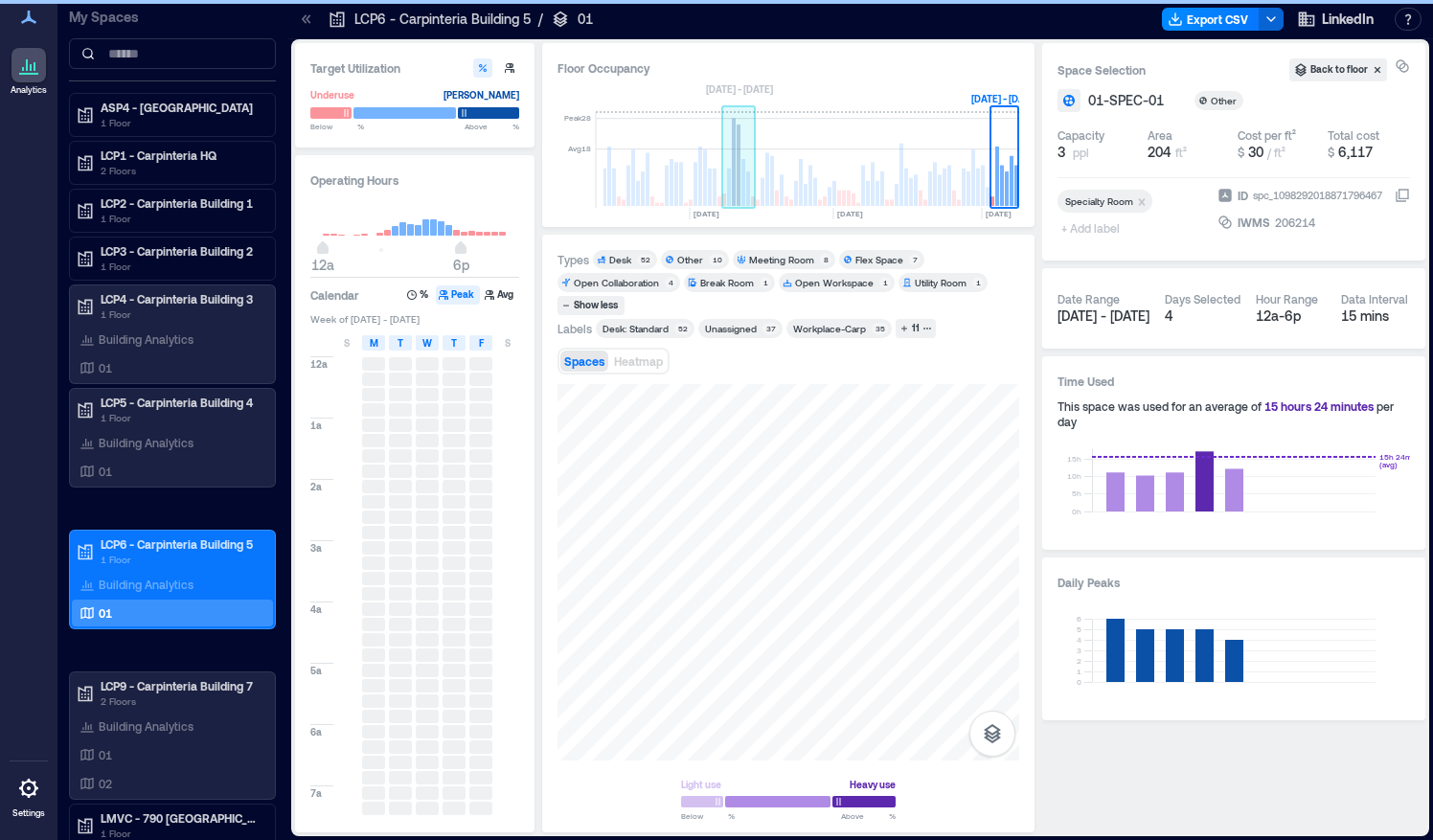
click at [739, 190] on rect at bounding box center [739, 165] width 4 height 81
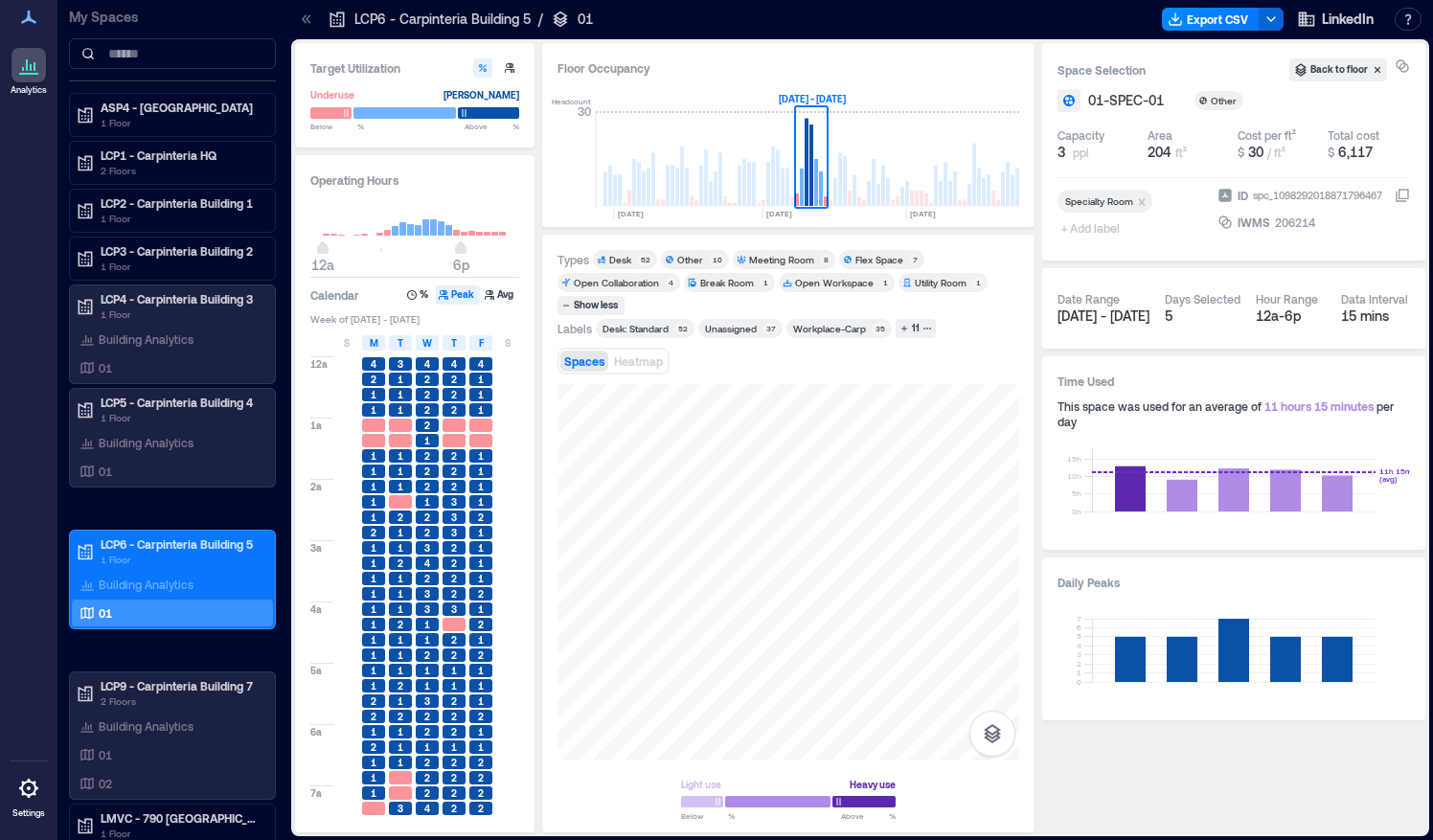
scroll to position [641, 0]
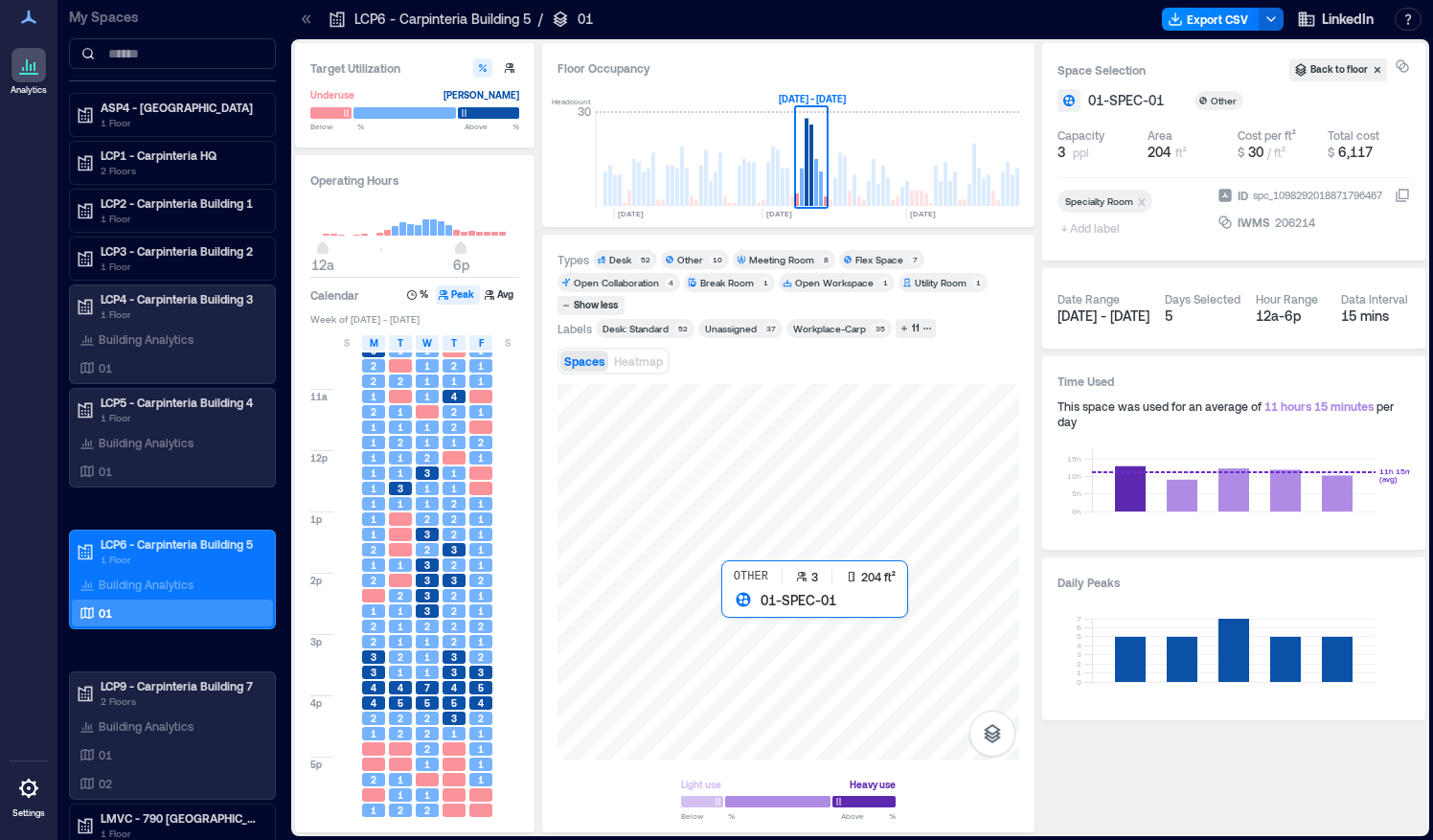
click at [740, 617] on div at bounding box center [788, 572] width 462 height 376
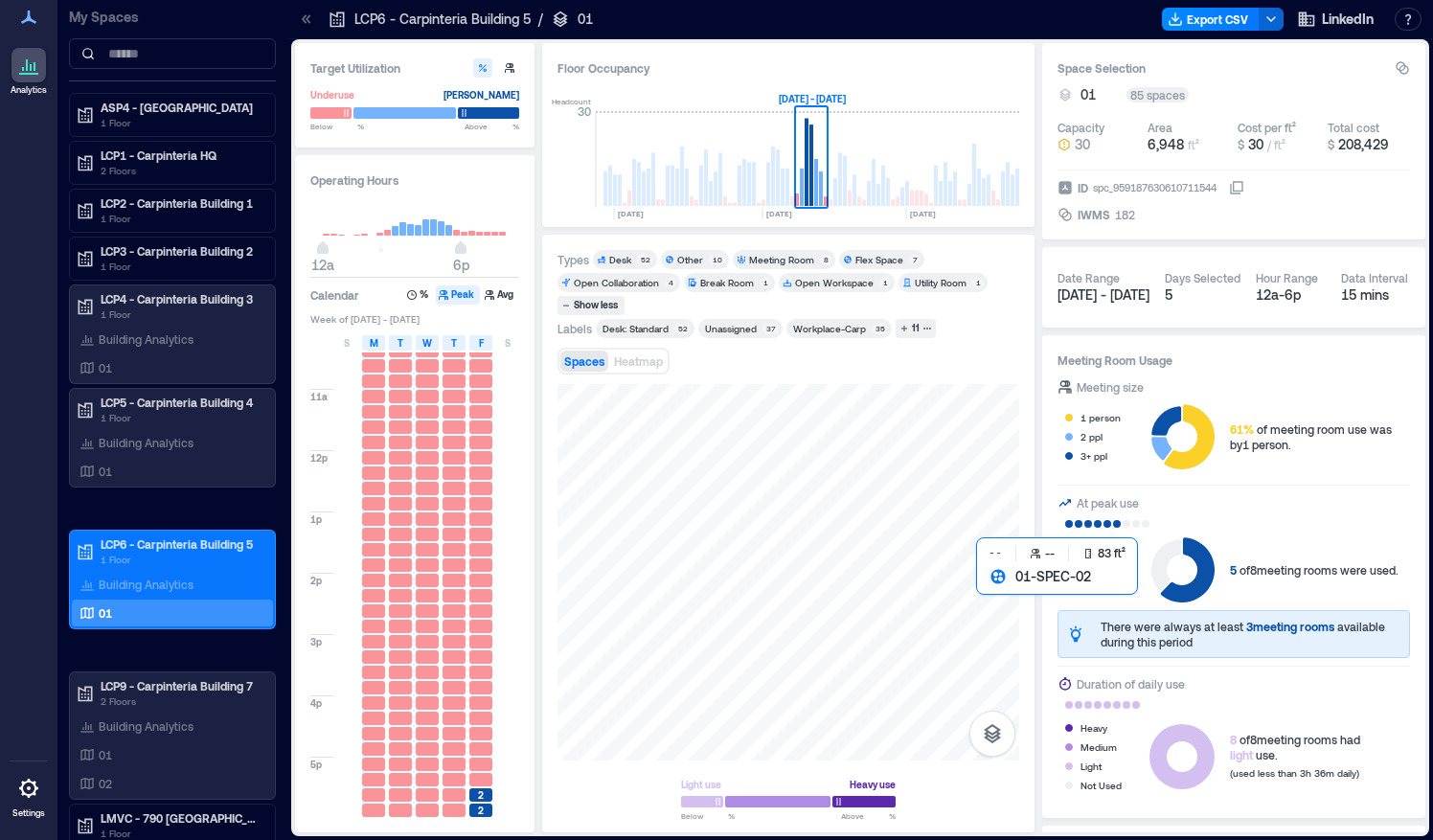
click at [980, 611] on div at bounding box center [788, 572] width 462 height 376
